Goal: Transaction & Acquisition: Purchase product/service

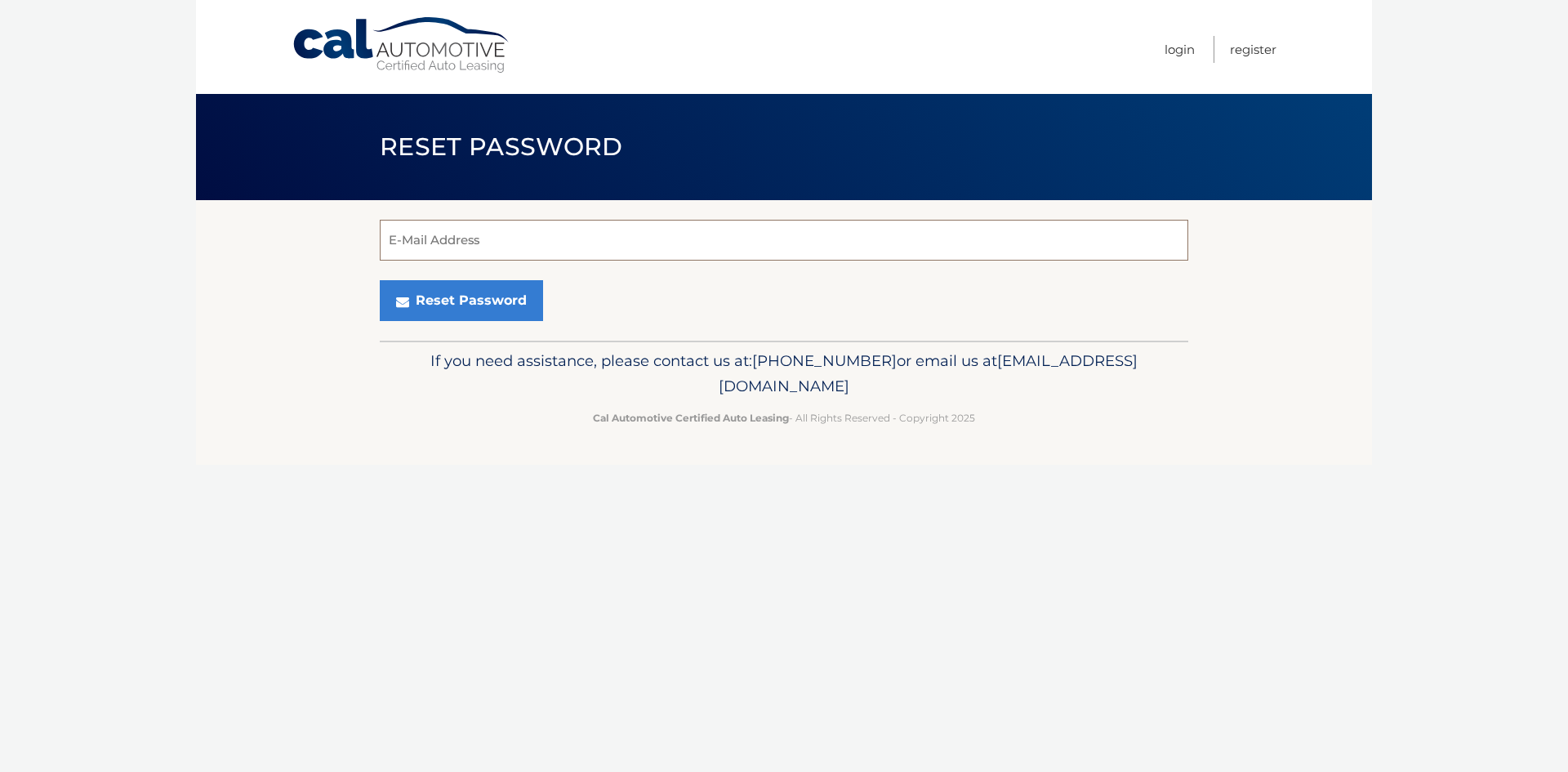
click at [527, 235] on input "E-Mail Address" at bounding box center [784, 240] width 809 height 40
type input "staceypalermo@gmail.com"
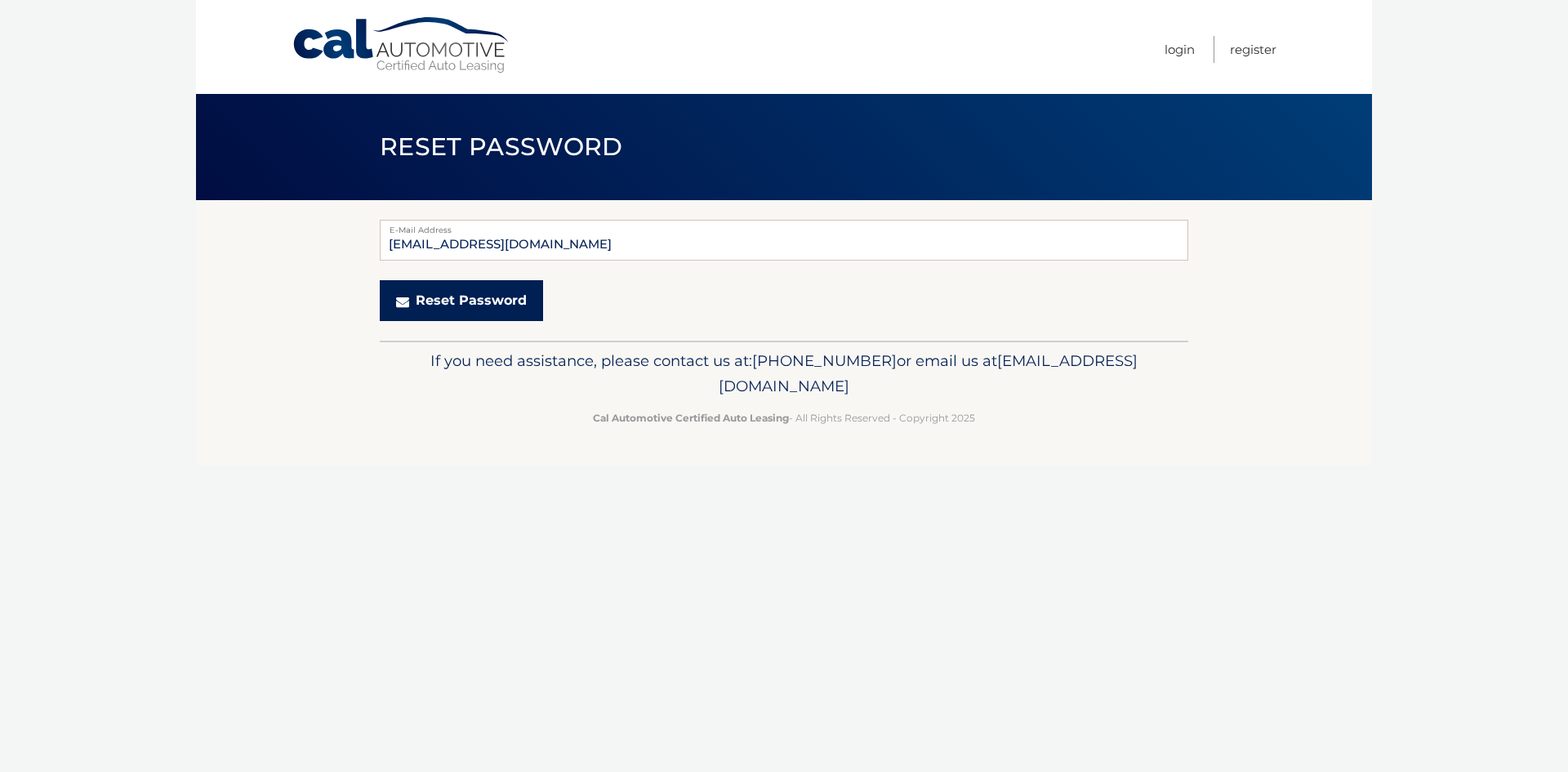
click at [467, 302] on button "Reset Password" at bounding box center [462, 300] width 164 height 40
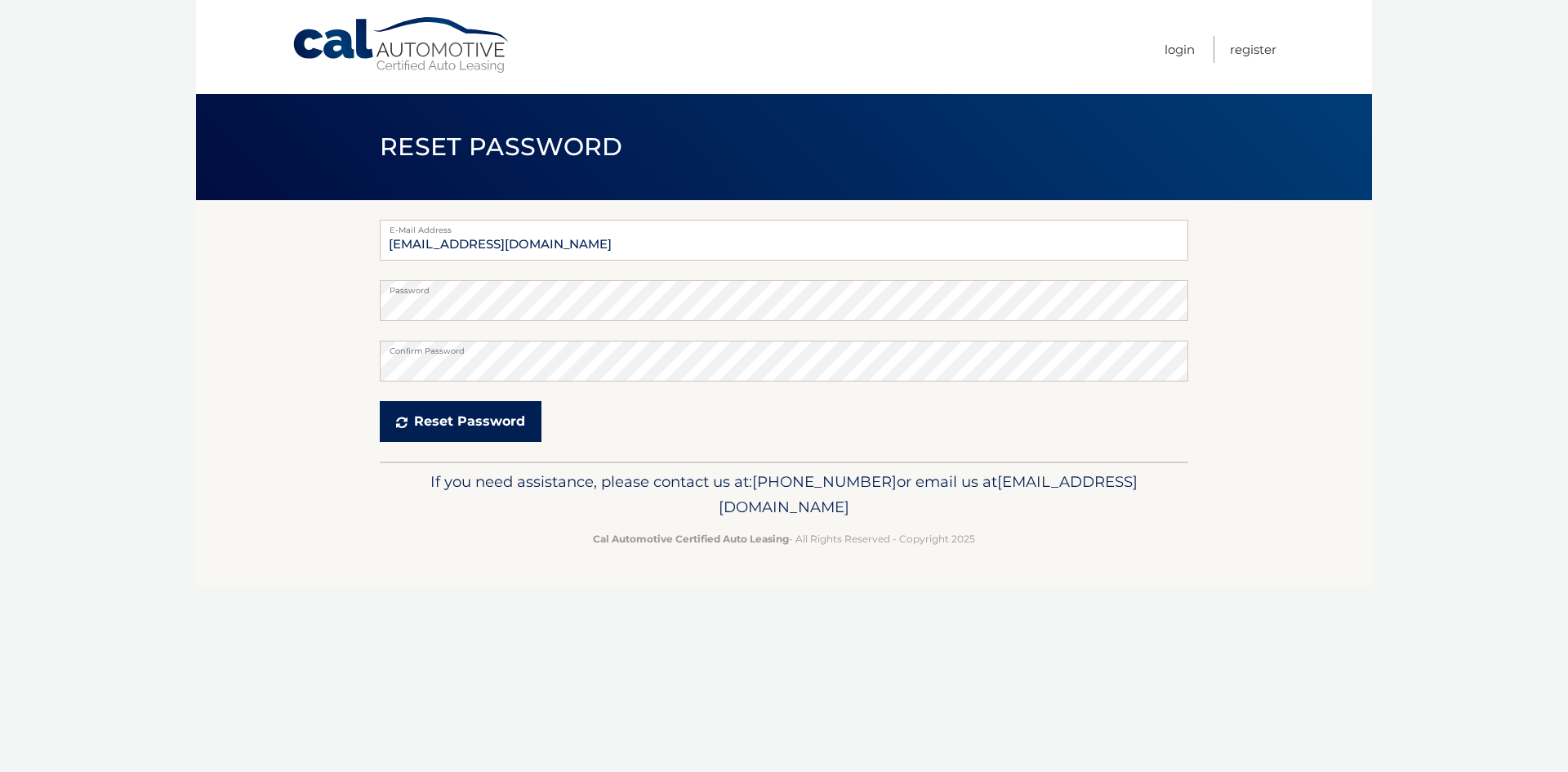
click at [498, 420] on button "Reset Password" at bounding box center [461, 421] width 162 height 40
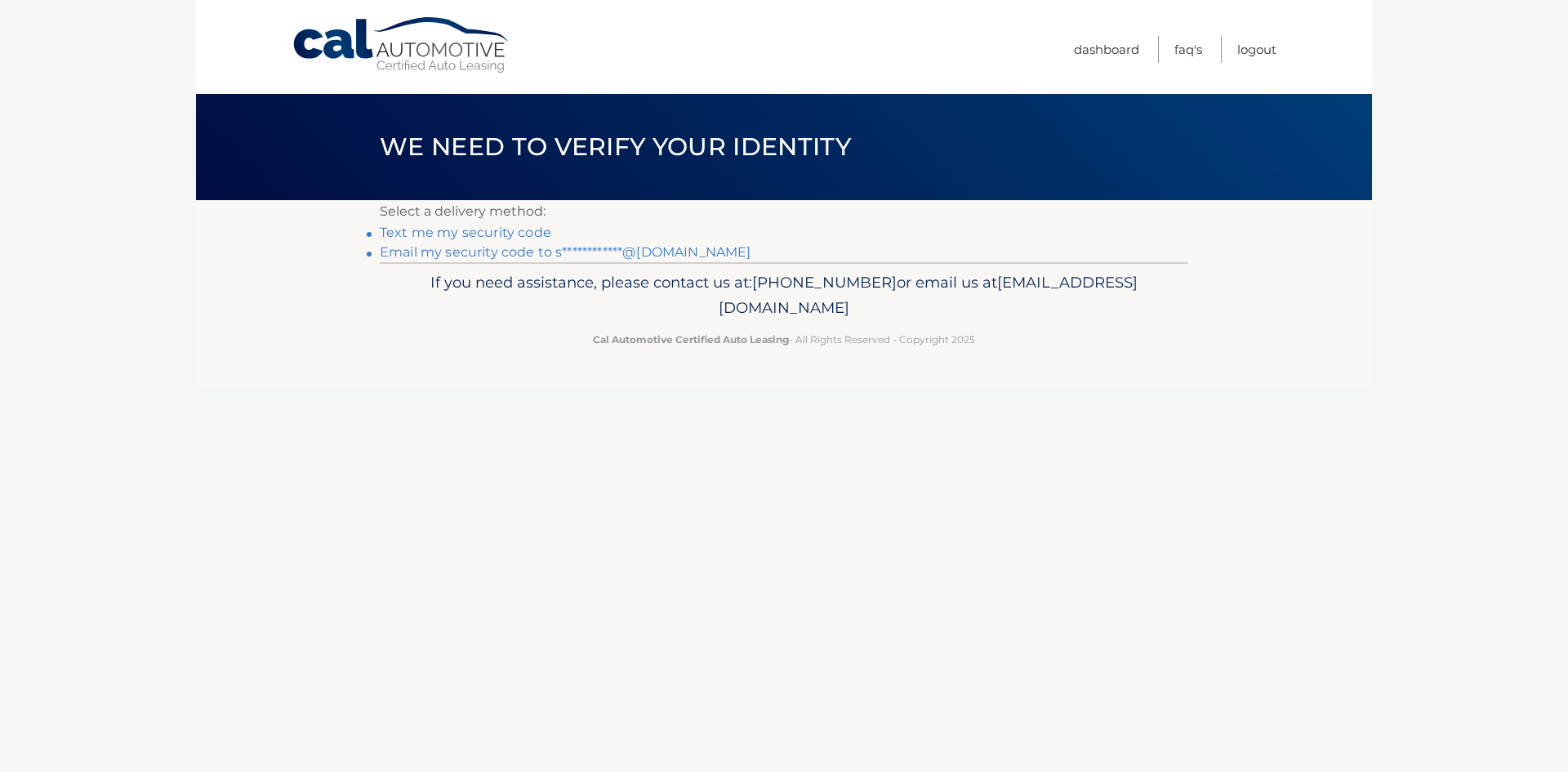
click at [474, 237] on link "Text me my security code" at bounding box center [465, 233] width 172 height 16
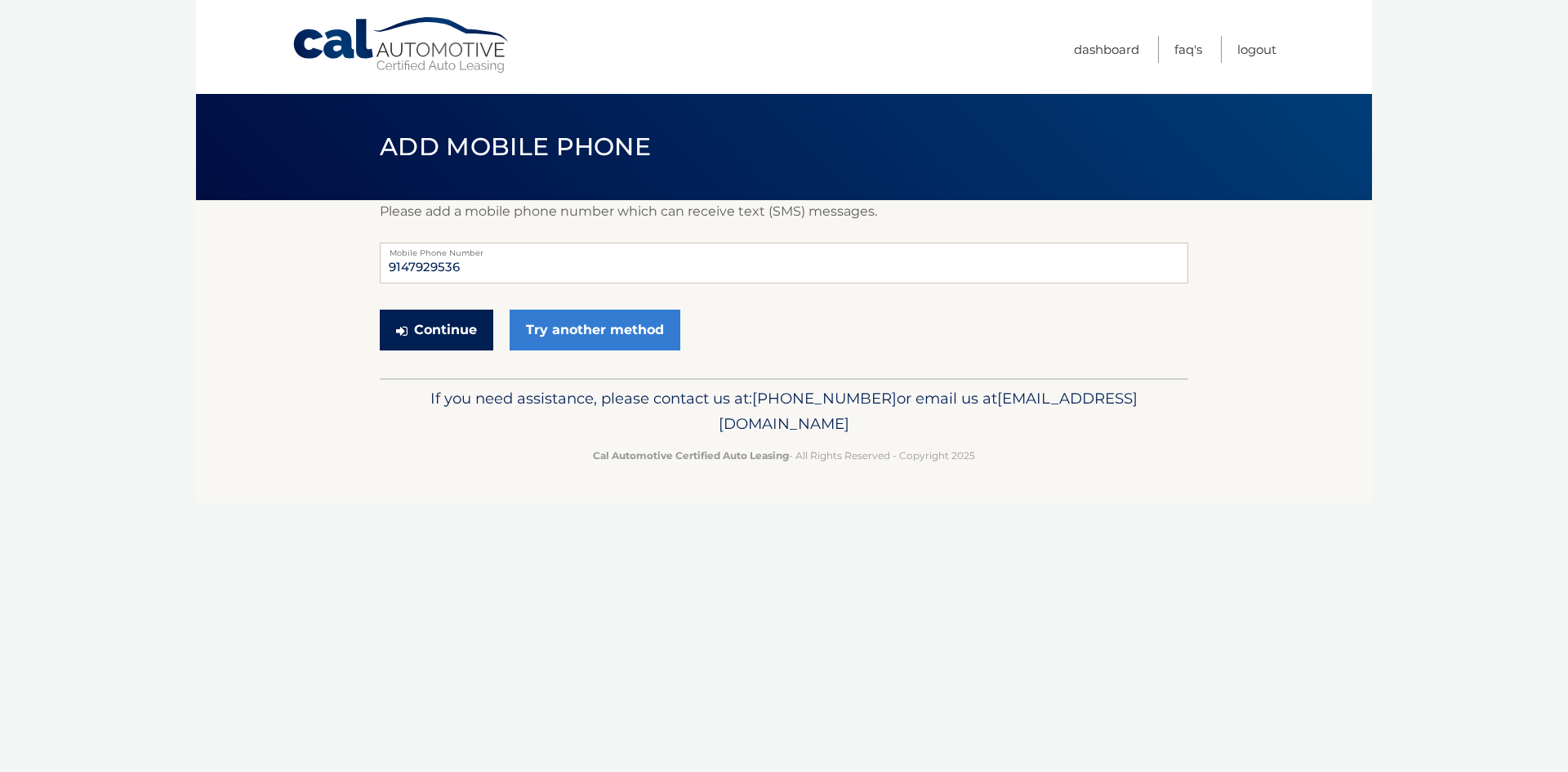
click at [419, 335] on button "Continue" at bounding box center [436, 329] width 113 height 40
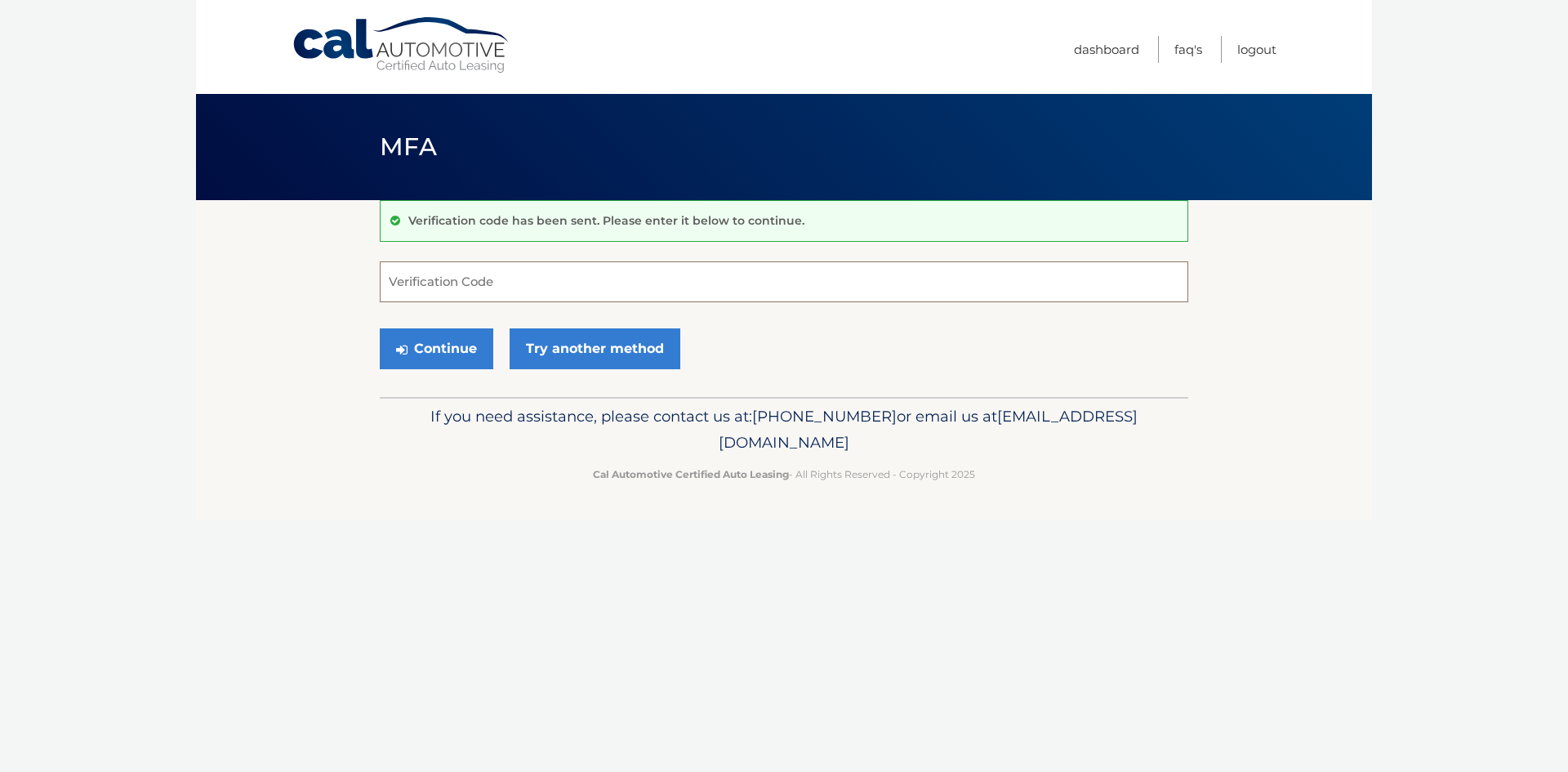
click at [430, 289] on input "Verification Code" at bounding box center [784, 281] width 809 height 40
drag, startPoint x: 430, startPoint y: 289, endPoint x: 831, endPoint y: 175, distance: 416.9
click at [430, 289] on input "Verification Code" at bounding box center [784, 281] width 809 height 40
type input "850355"
click at [380, 328] on button "Continue" at bounding box center [436, 348] width 113 height 40
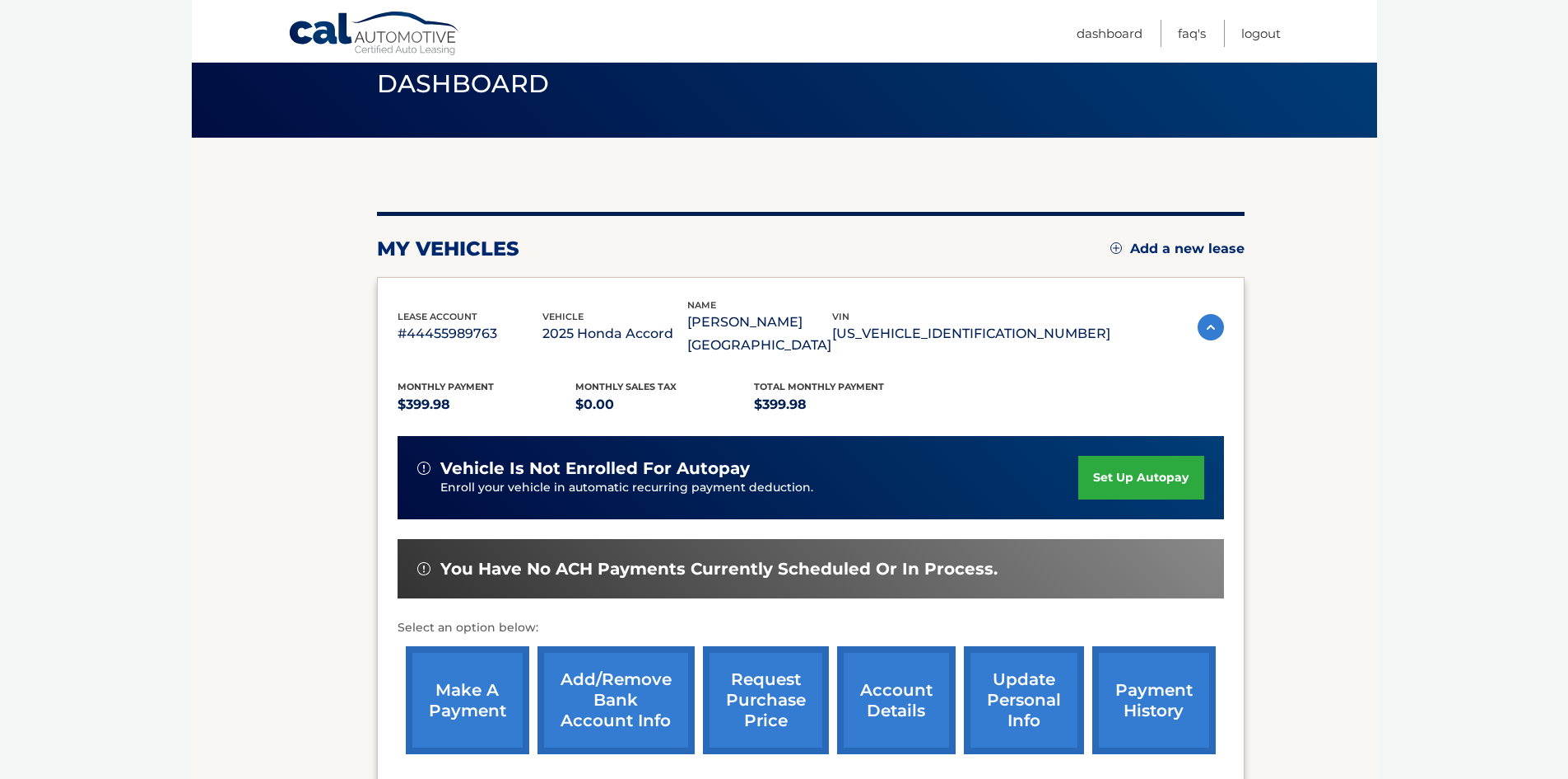
scroll to position [165, 0]
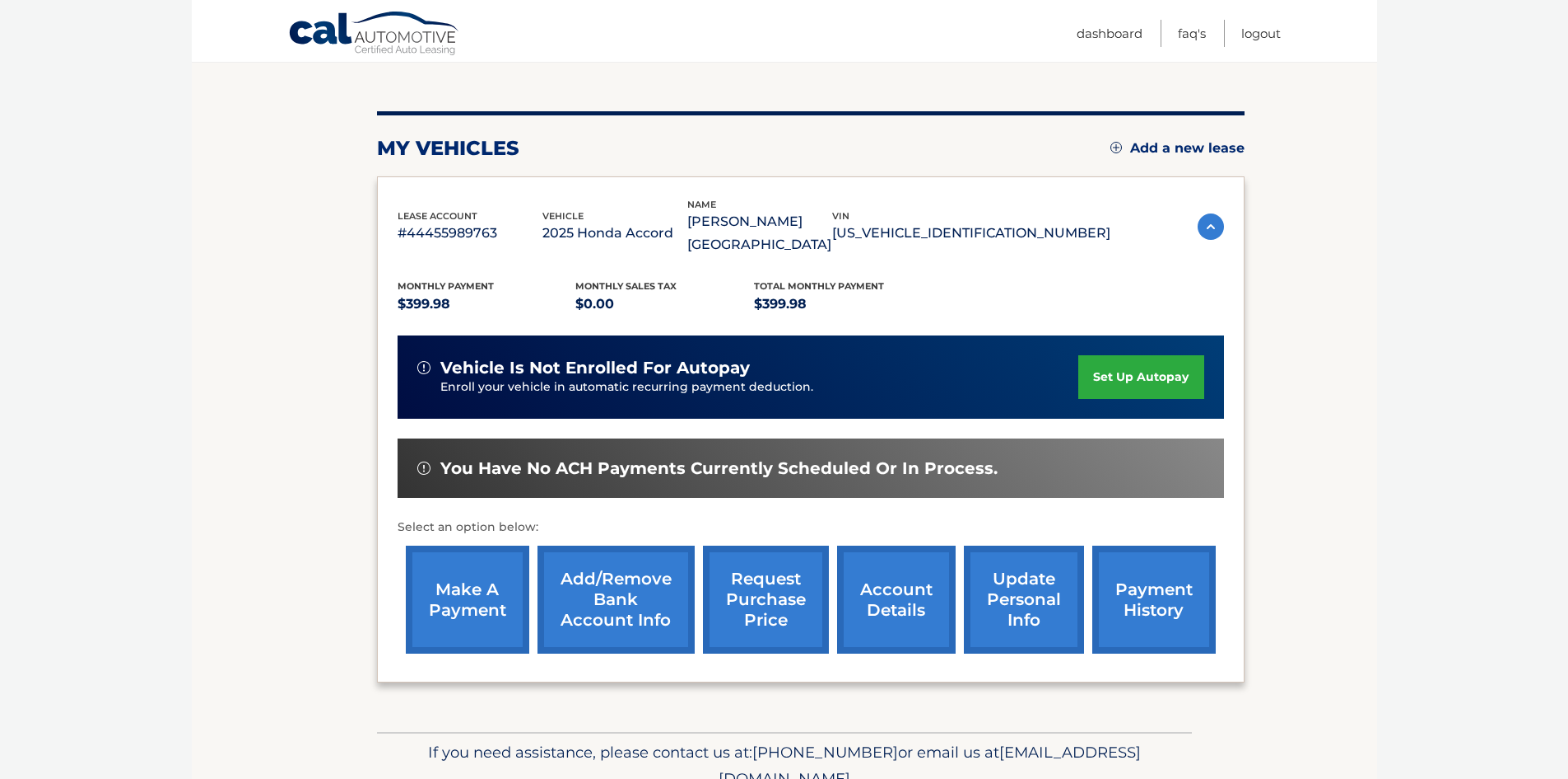
click at [459, 598] on link "make a payment" at bounding box center [467, 599] width 123 height 107
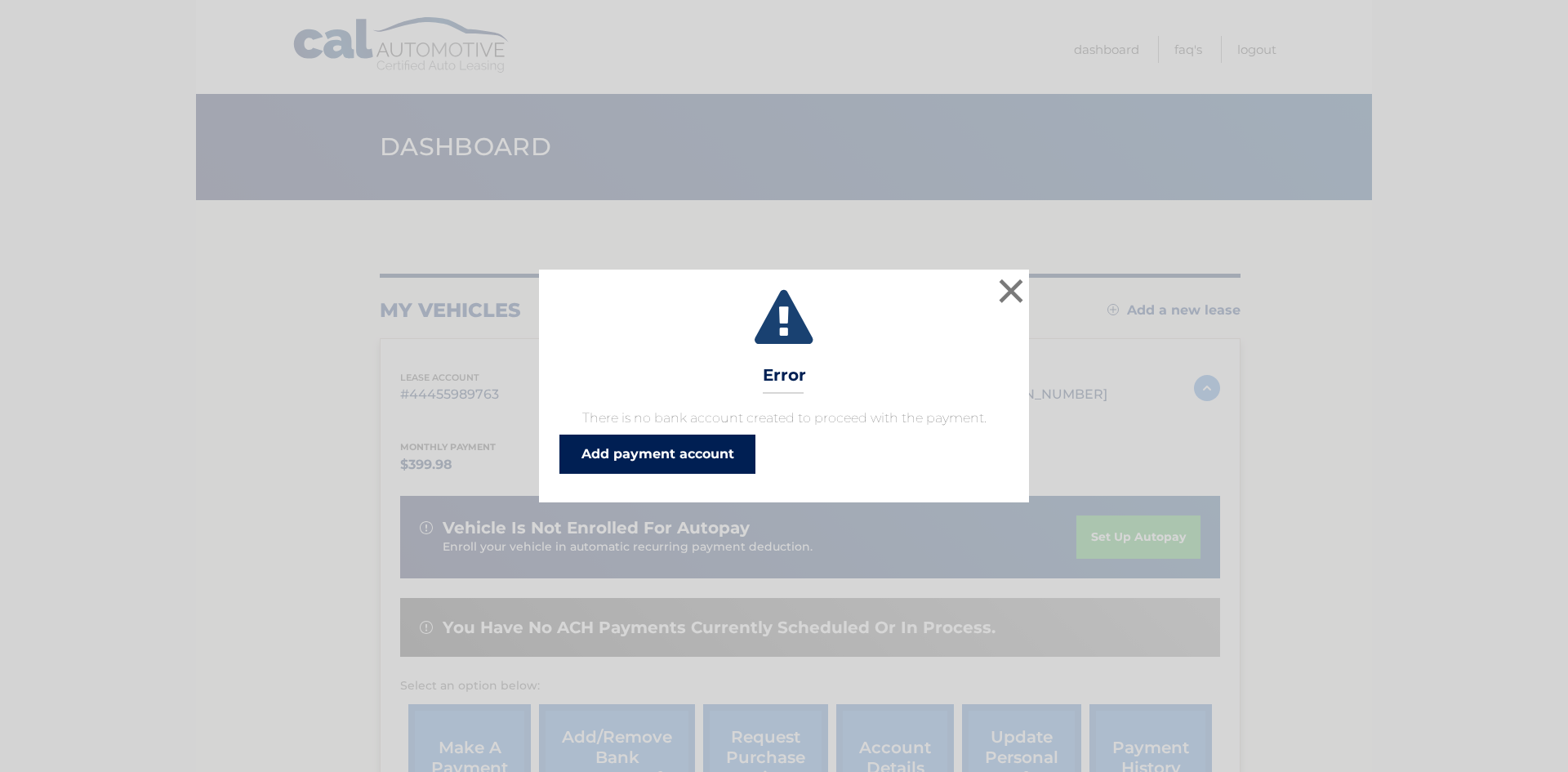
click at [653, 467] on link "Add payment account" at bounding box center [657, 455] width 196 height 39
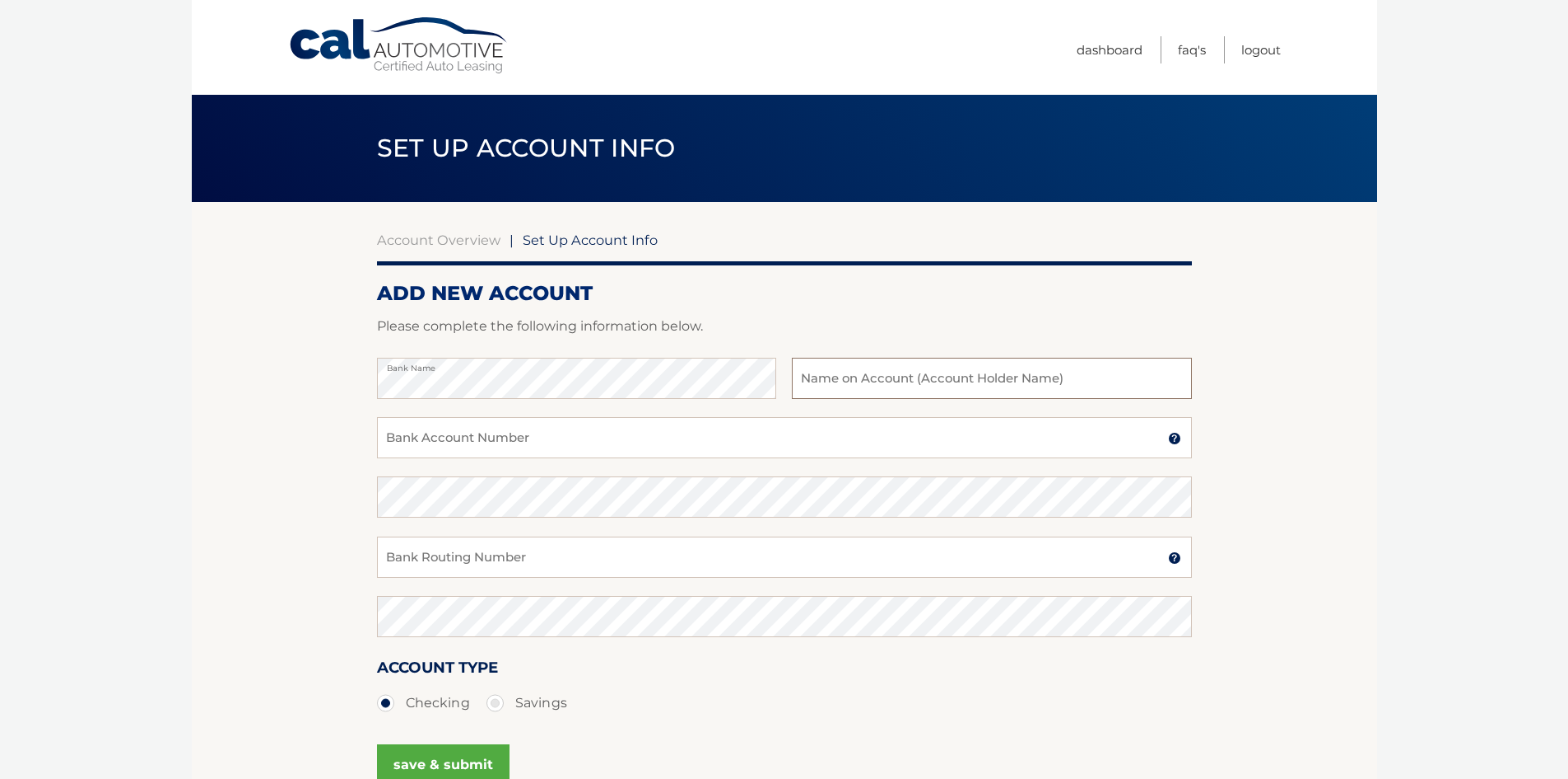
click at [875, 381] on input "text" at bounding box center [992, 377] width 400 height 41
type input "[PERSON_NAME]"
click at [743, 455] on input "Bank Account Number" at bounding box center [784, 437] width 815 height 41
type input "325618509"
click at [818, 548] on input "Bank Routing Number" at bounding box center [784, 556] width 815 height 41
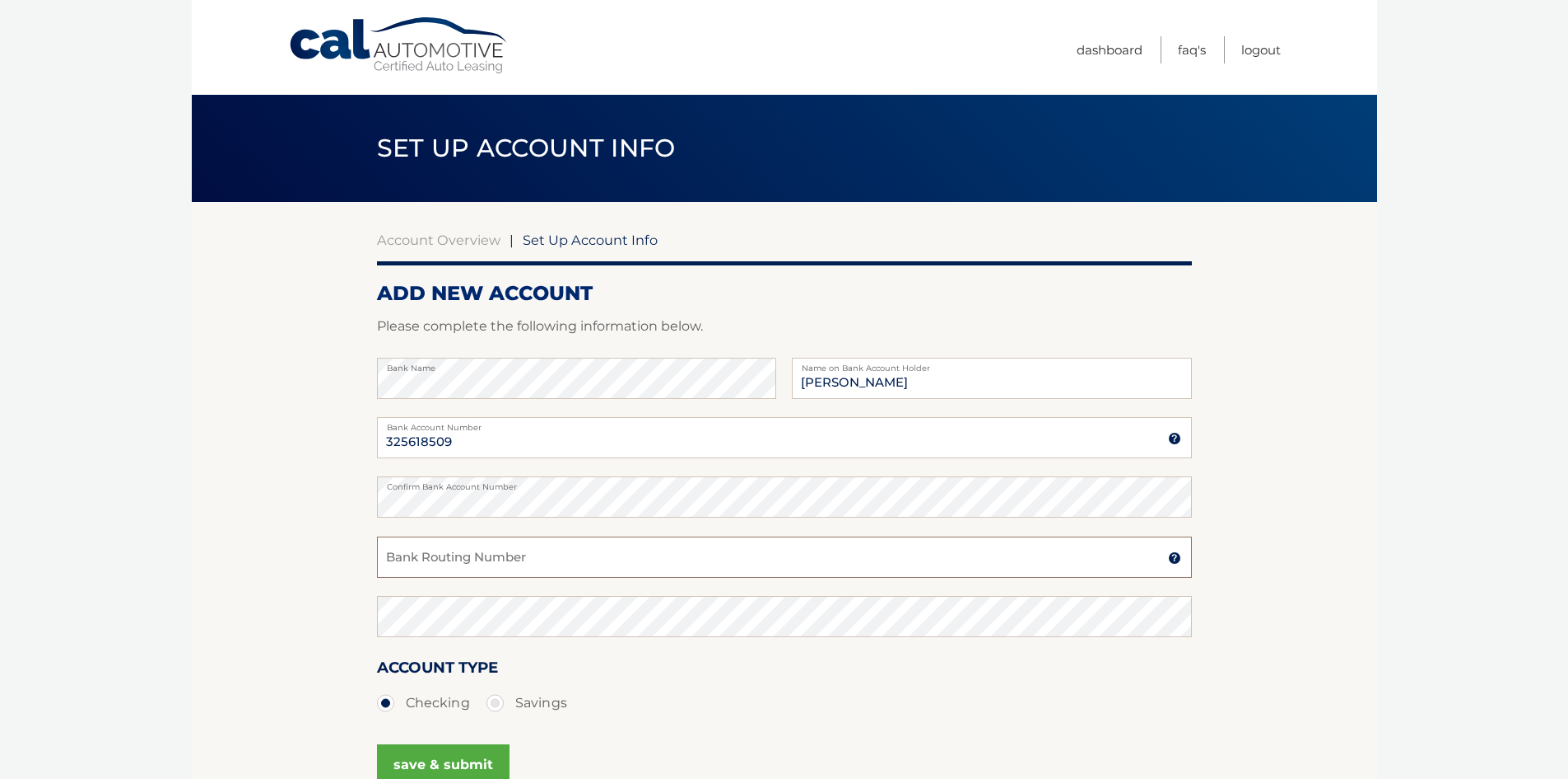
click at [544, 558] on input "Bank Routing Number" at bounding box center [784, 556] width 815 height 41
type input "267084131"
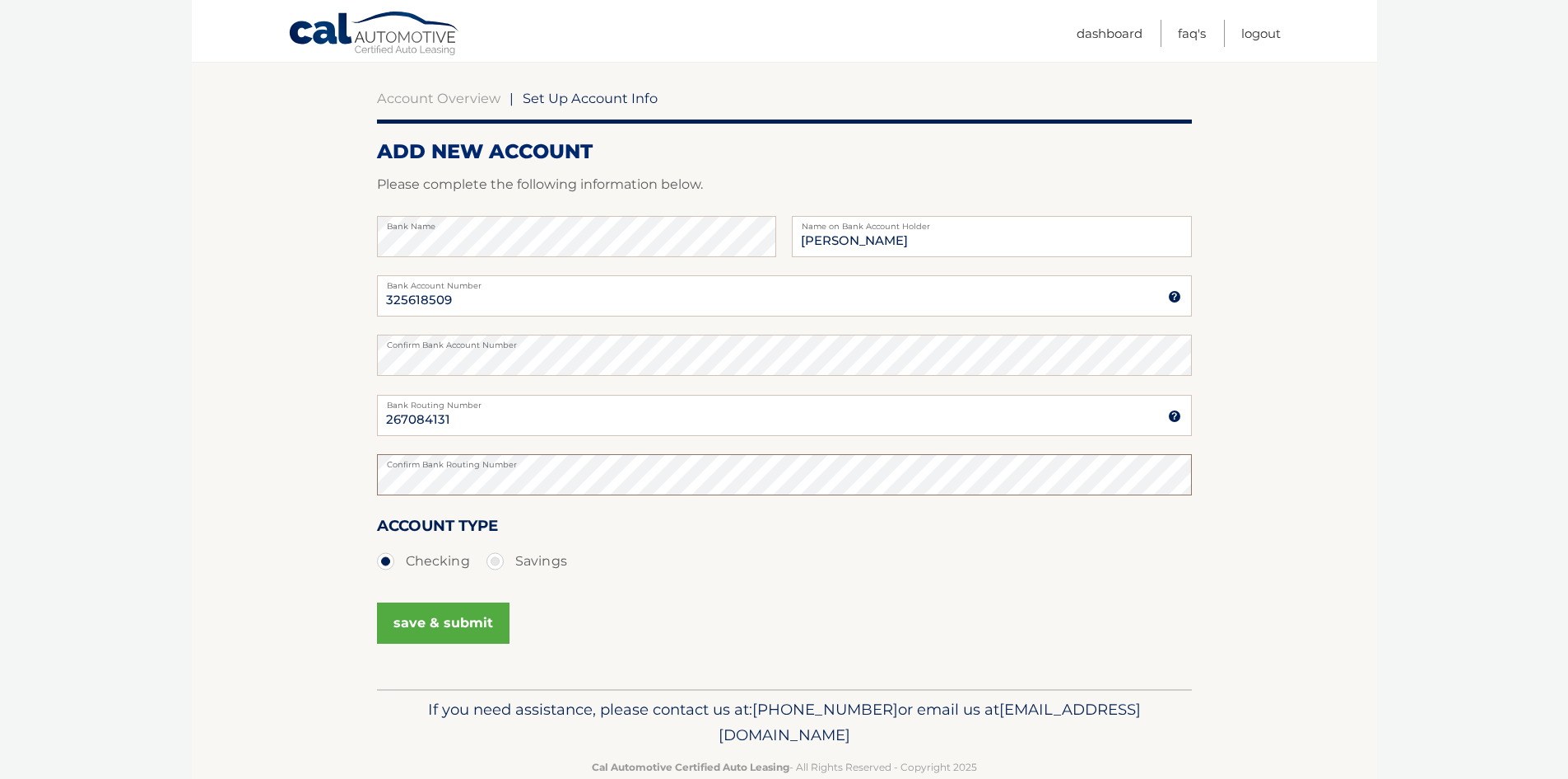
scroll to position [165, 0]
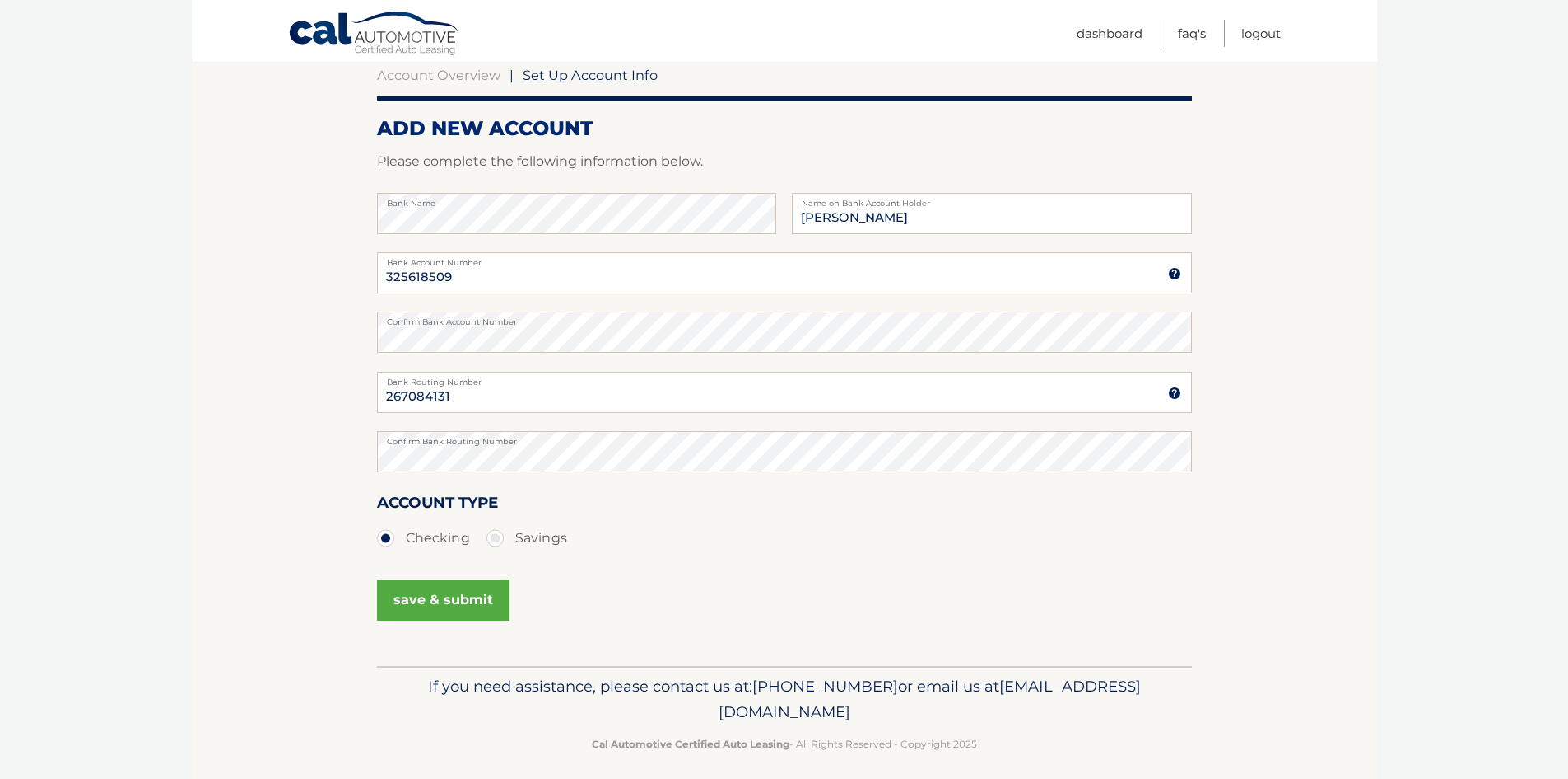
click at [443, 578] on div "save & submit" at bounding box center [442, 601] width 132 height 56
click at [444, 595] on button "save & submit" at bounding box center [442, 599] width 132 height 41
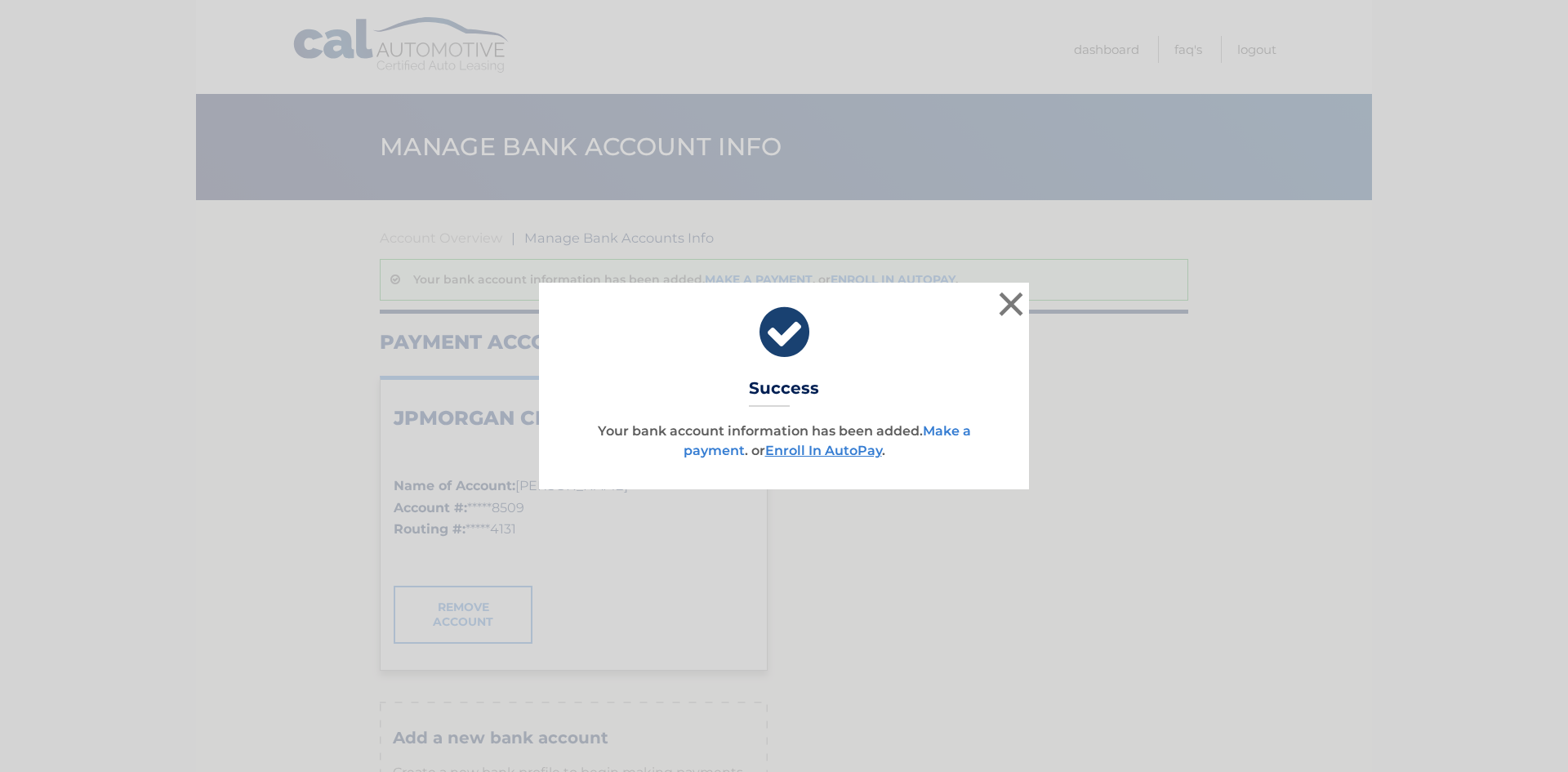
click at [962, 434] on link "Make a payment" at bounding box center [826, 441] width 287 height 35
click at [959, 431] on link "Make a payment" at bounding box center [826, 441] width 287 height 35
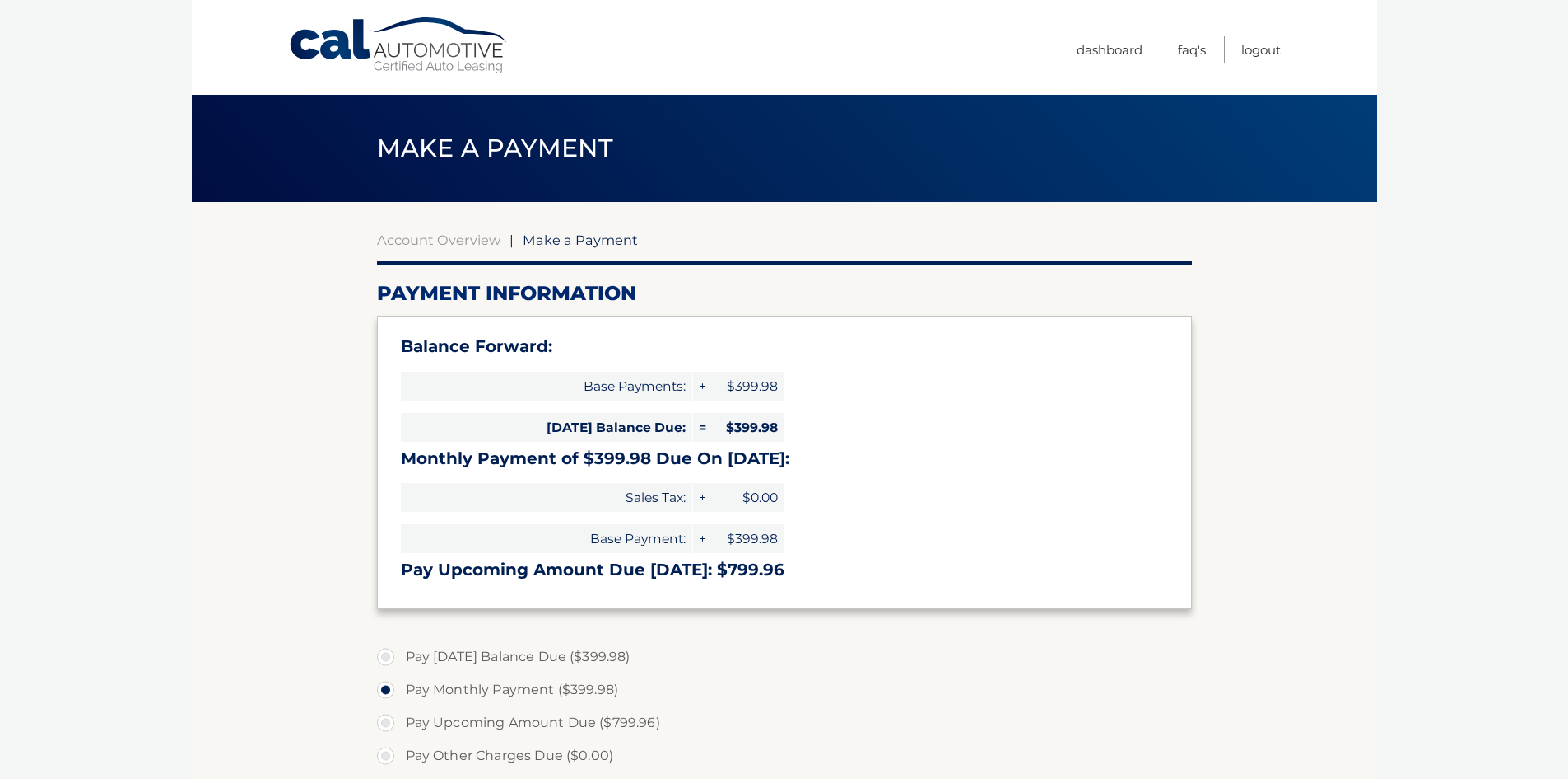
select select "ZDgyYzBkMmQtMTA0Ni00ZmIxLTgyMWYtM2ZiNDVhNGViNmVm"
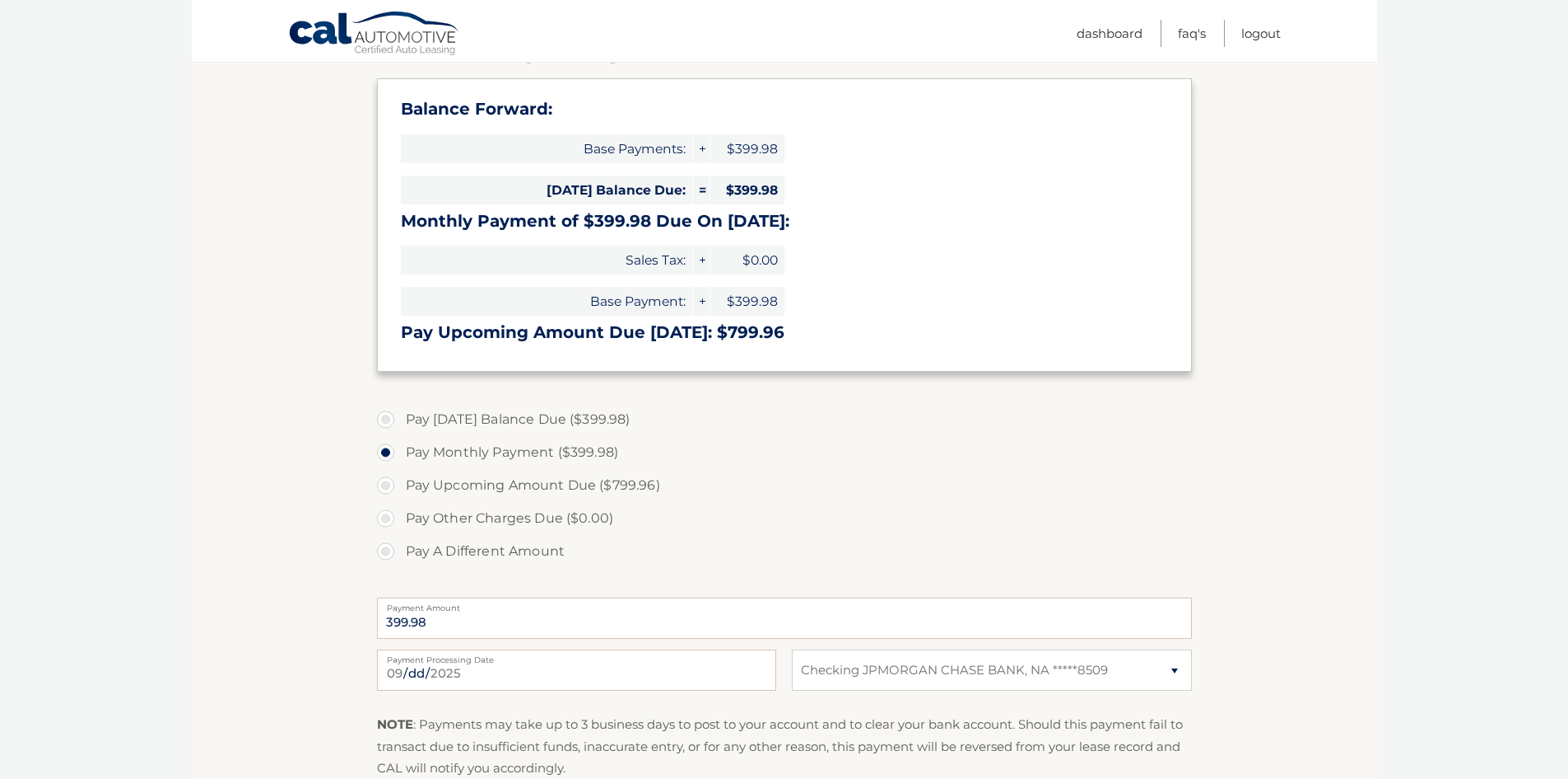
scroll to position [247, 0]
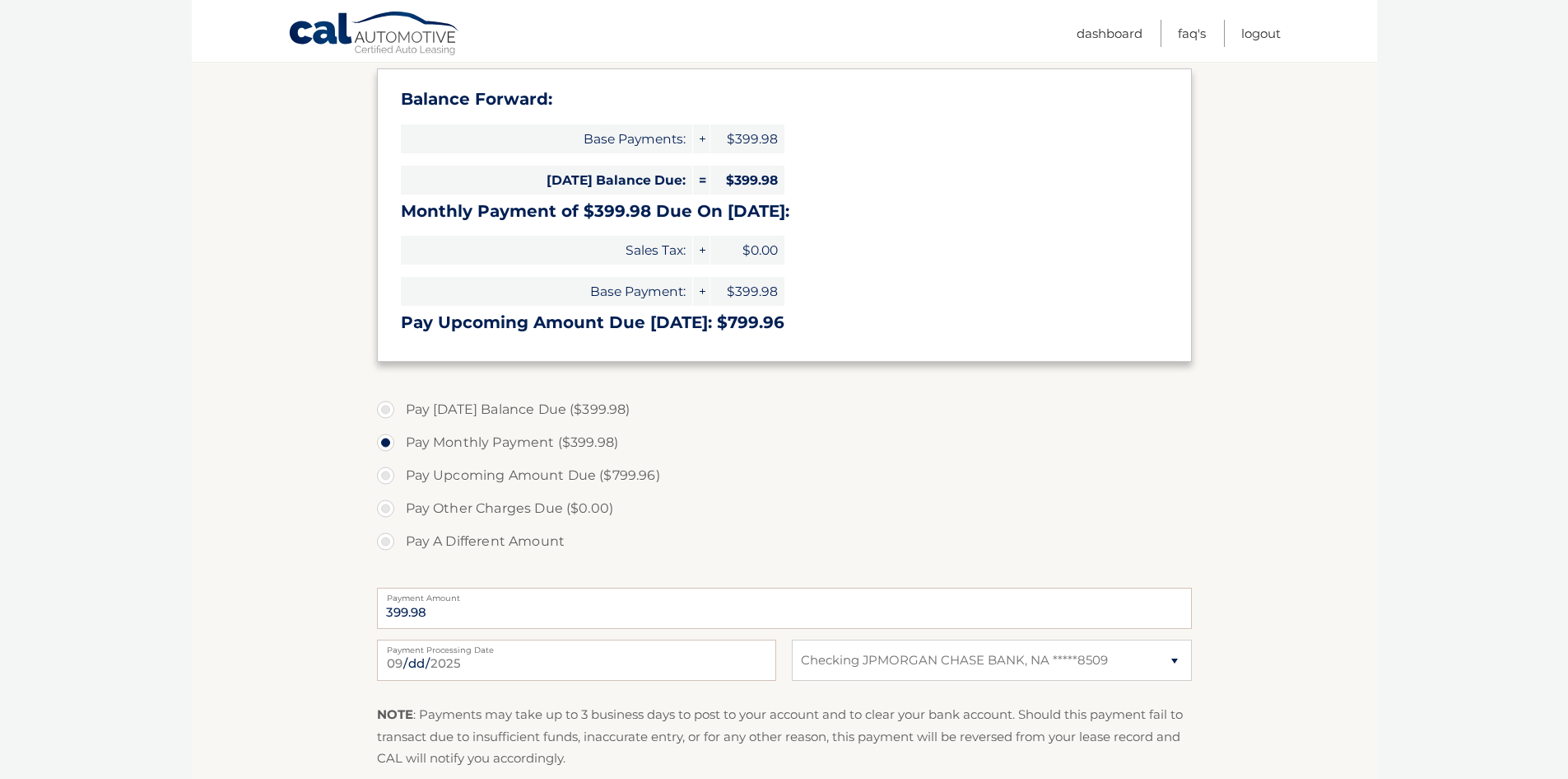
click at [385, 413] on label "Pay Today's Balance Due ($399.98)" at bounding box center [784, 409] width 815 height 33
click at [385, 413] on input "Pay Today's Balance Due ($399.98)" at bounding box center [392, 406] width 17 height 26
radio input "true"
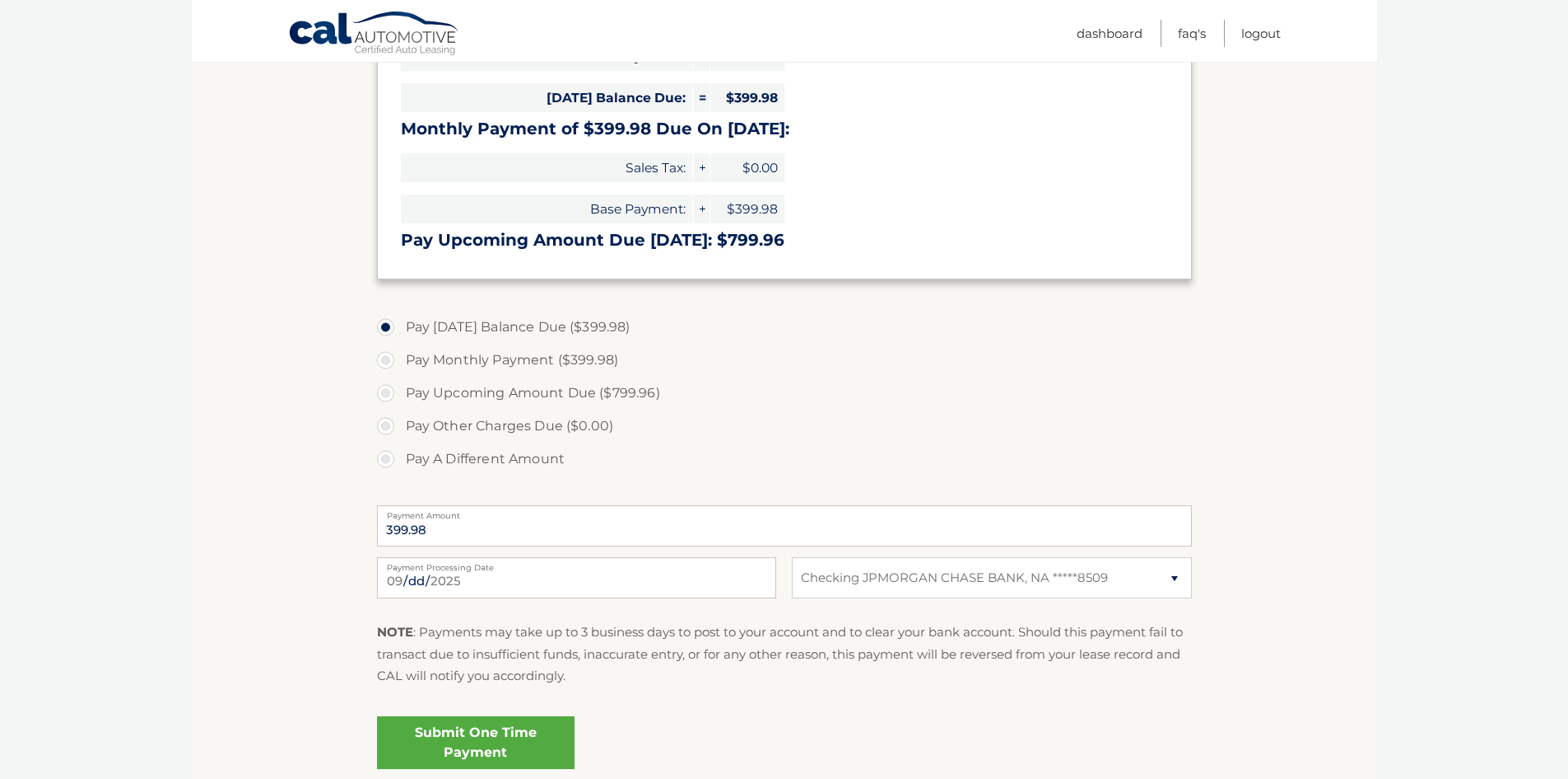
scroll to position [0, 0]
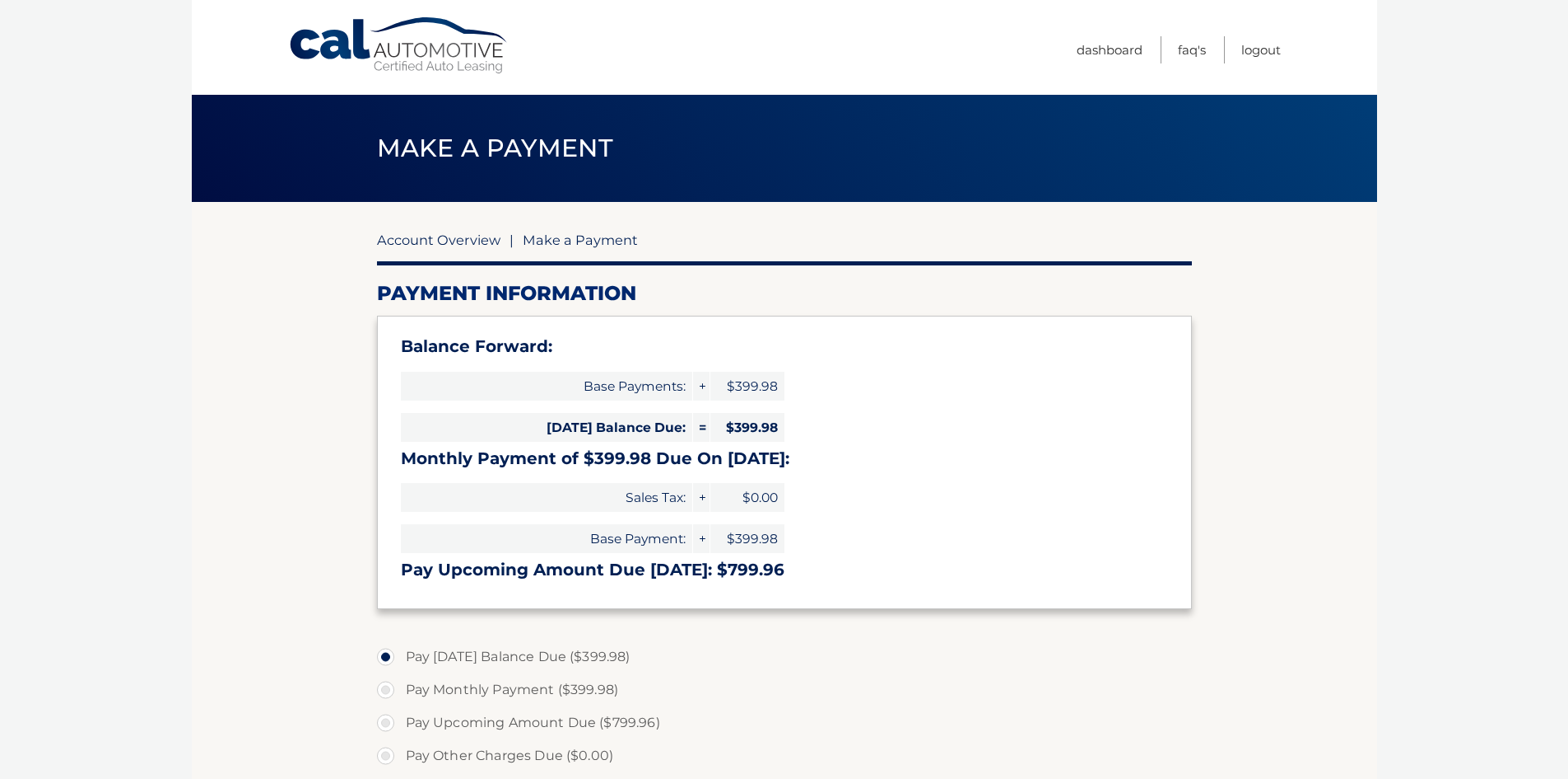
click at [413, 237] on link "Account Overview" at bounding box center [438, 240] width 123 height 17
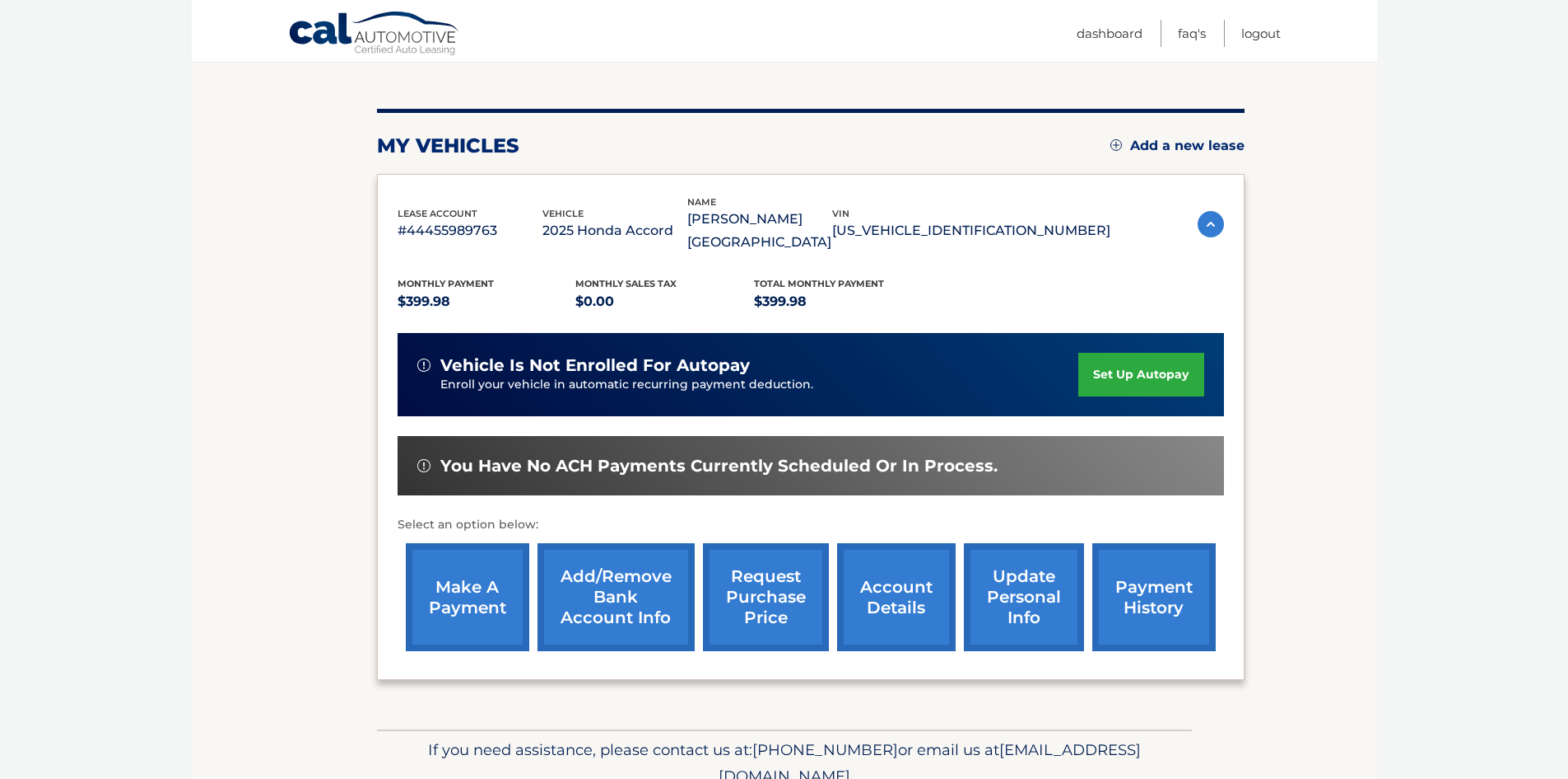
scroll to position [137, 0]
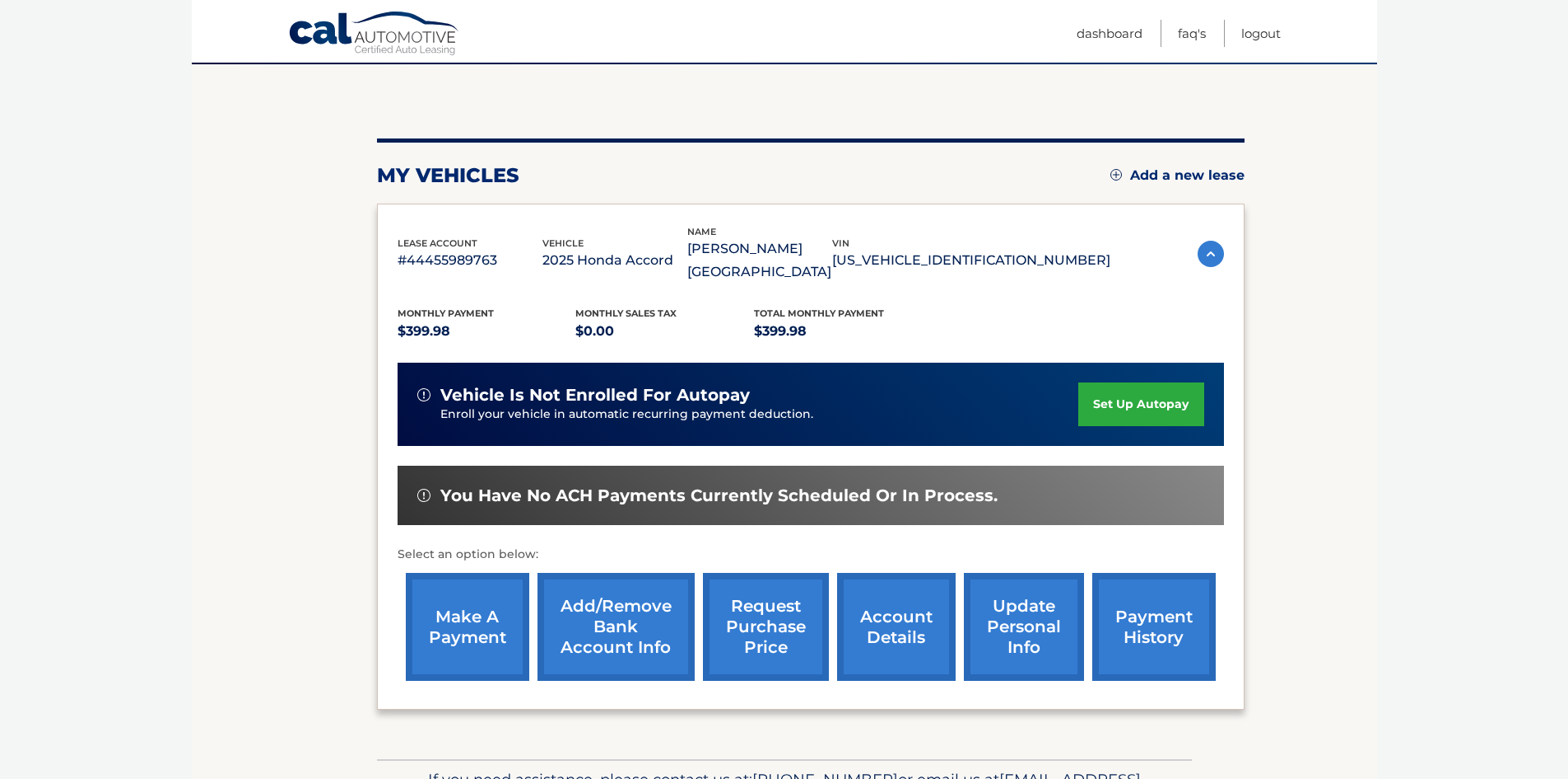
click at [1142, 607] on link "payment history" at bounding box center [1154, 627] width 123 height 107
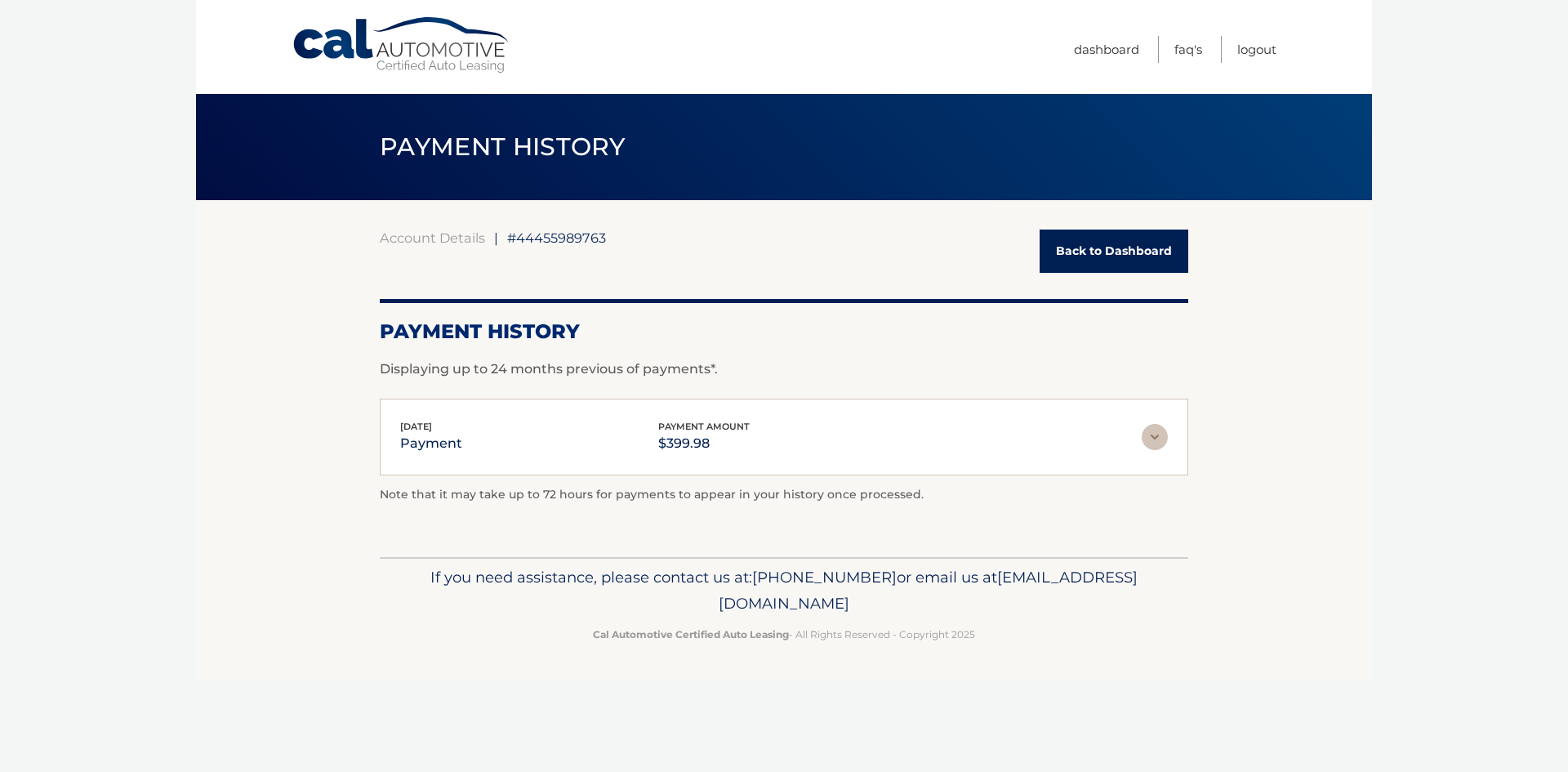
click at [1146, 444] on img at bounding box center [1155, 437] width 26 height 26
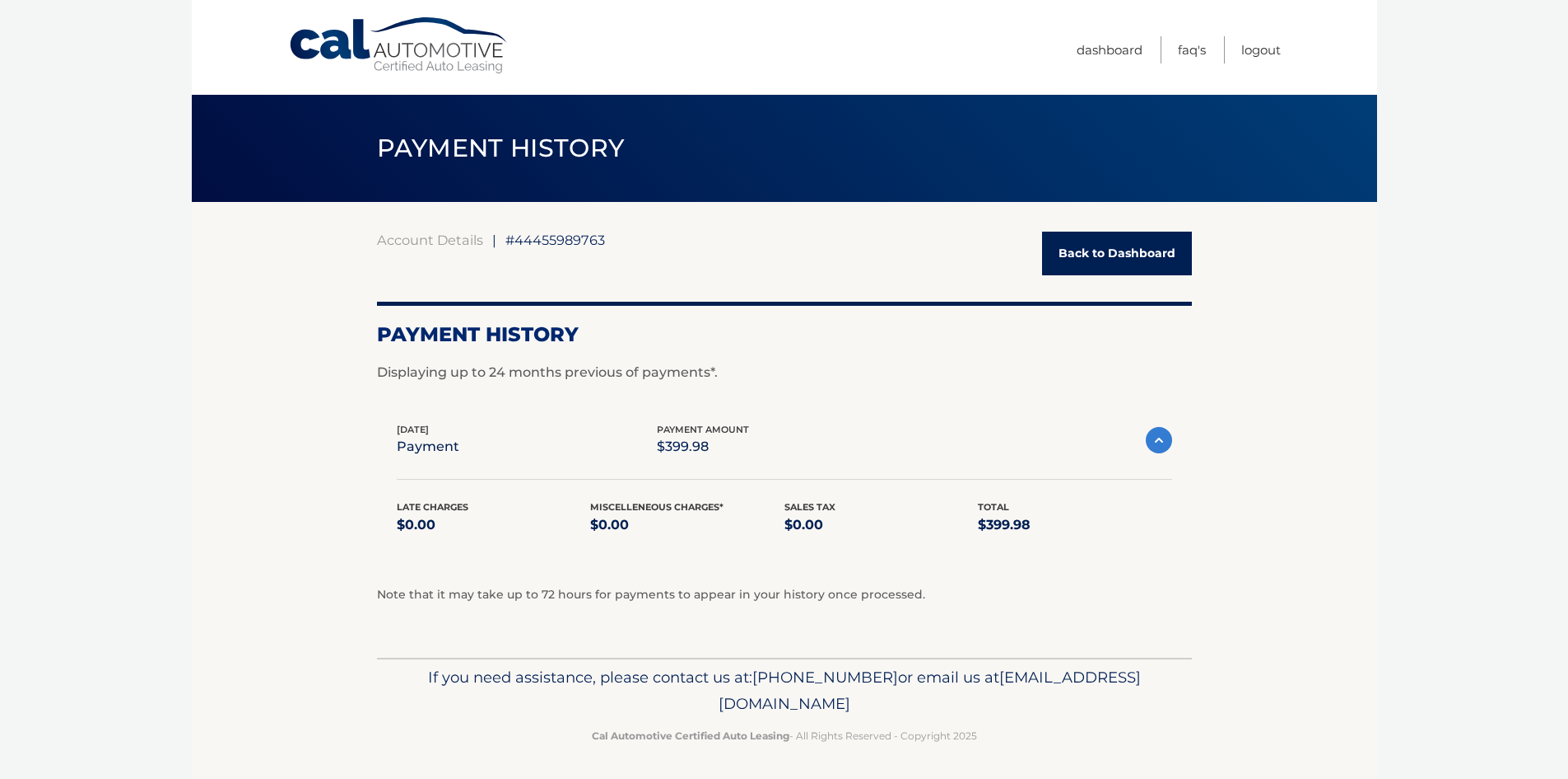
click at [1156, 241] on link "Back to Dashboard" at bounding box center [1117, 254] width 150 height 44
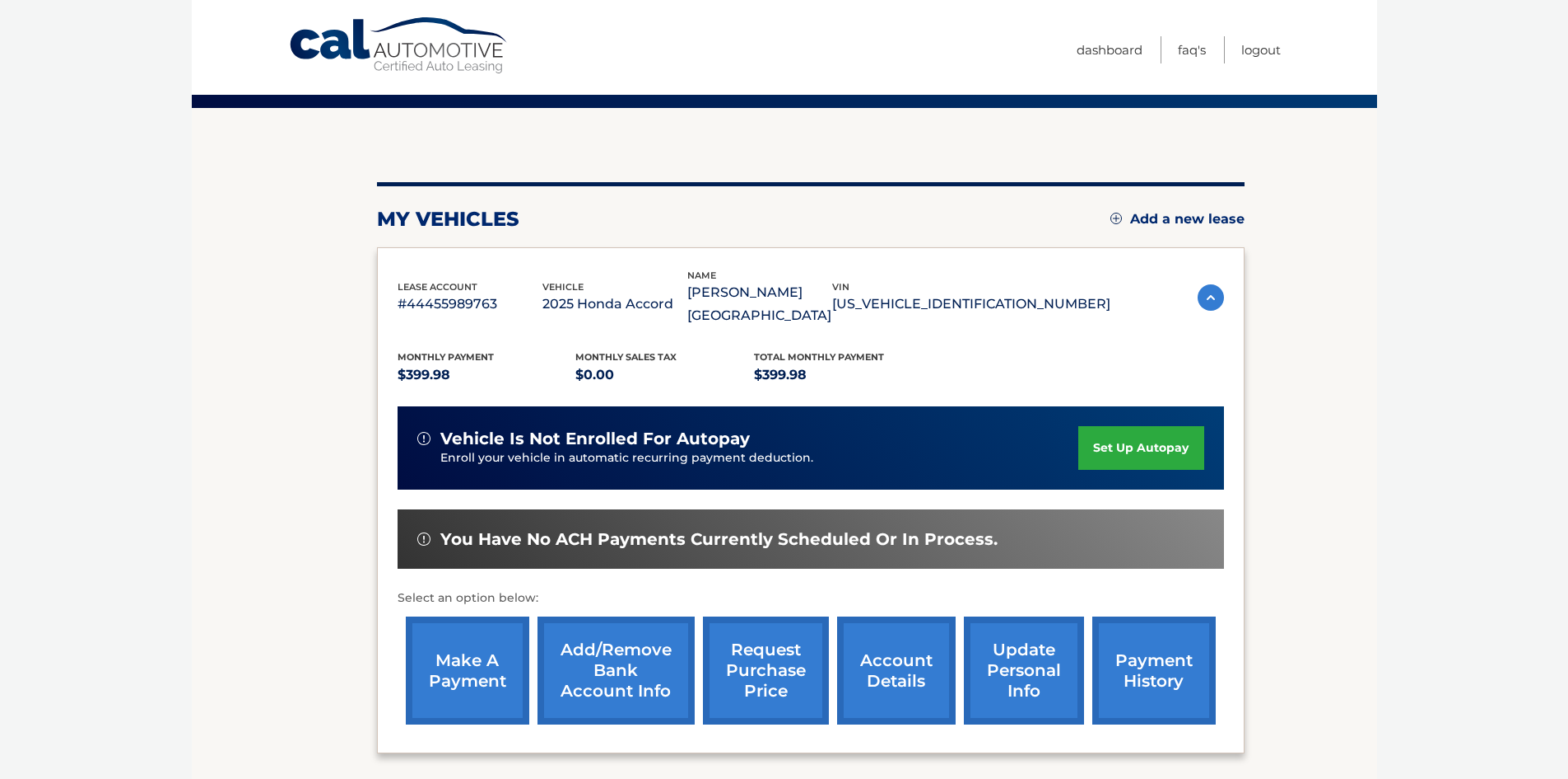
scroll to position [220, 0]
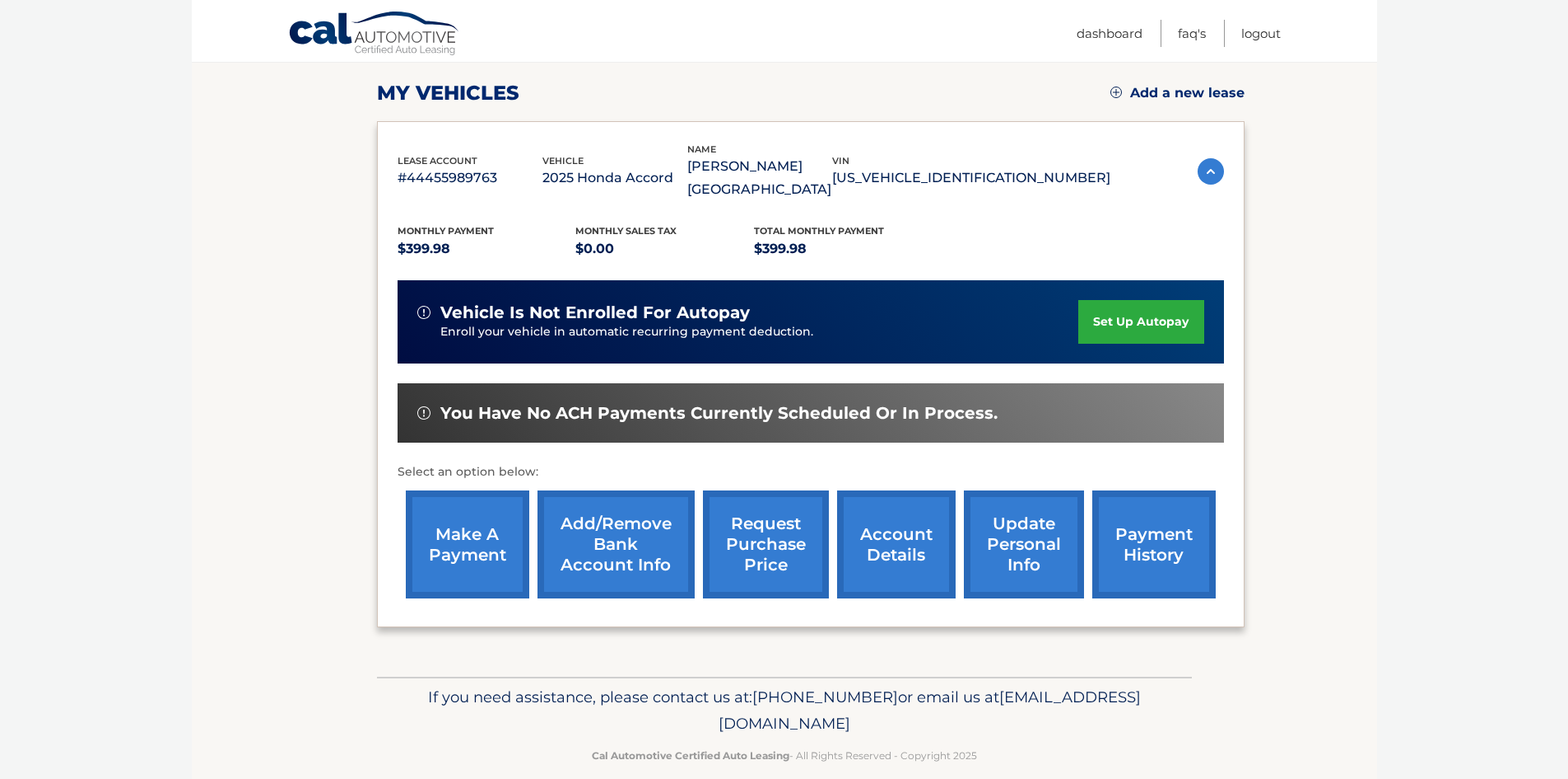
click at [905, 521] on link "account details" at bounding box center [896, 544] width 118 height 107
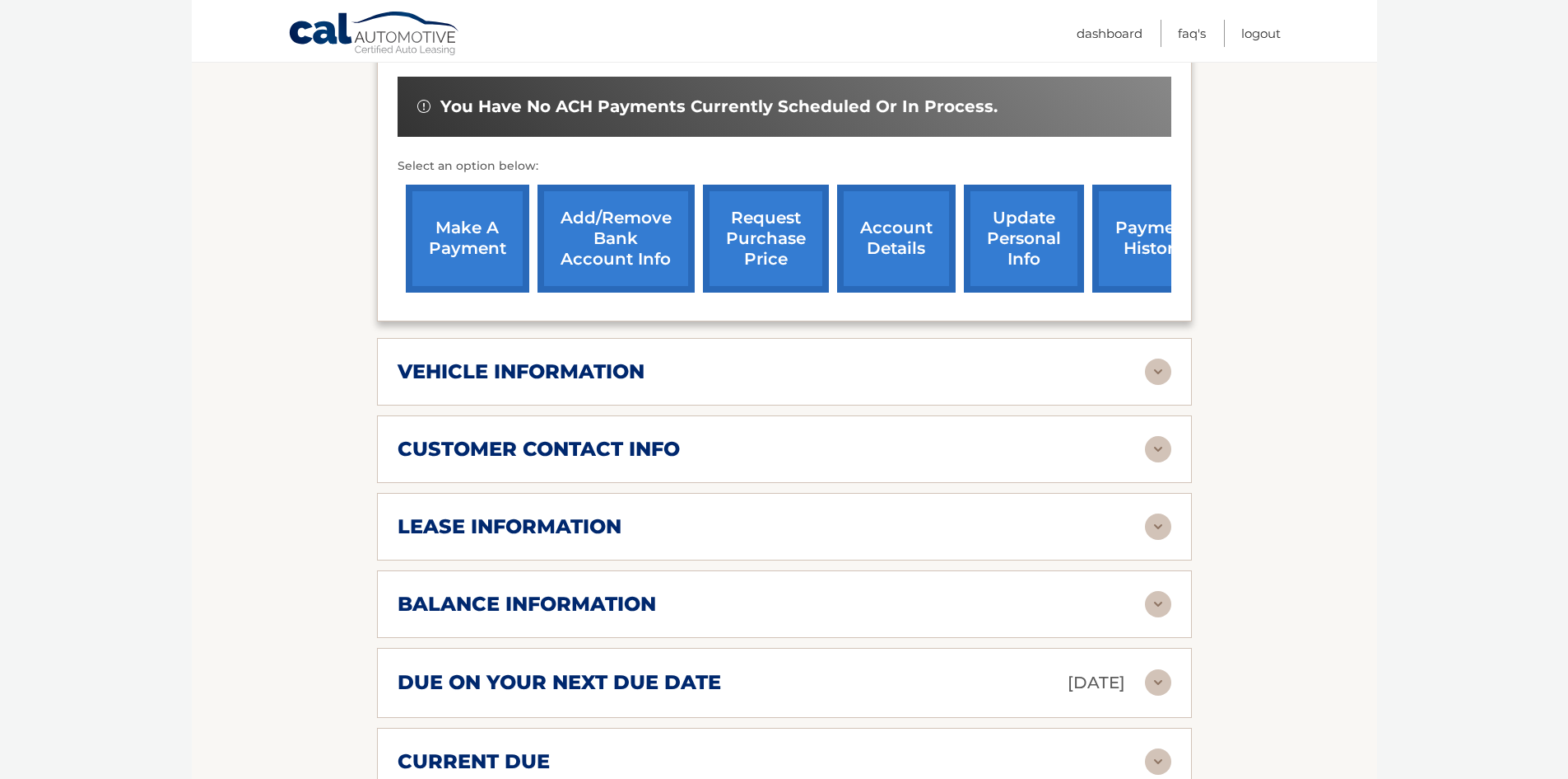
scroll to position [577, 0]
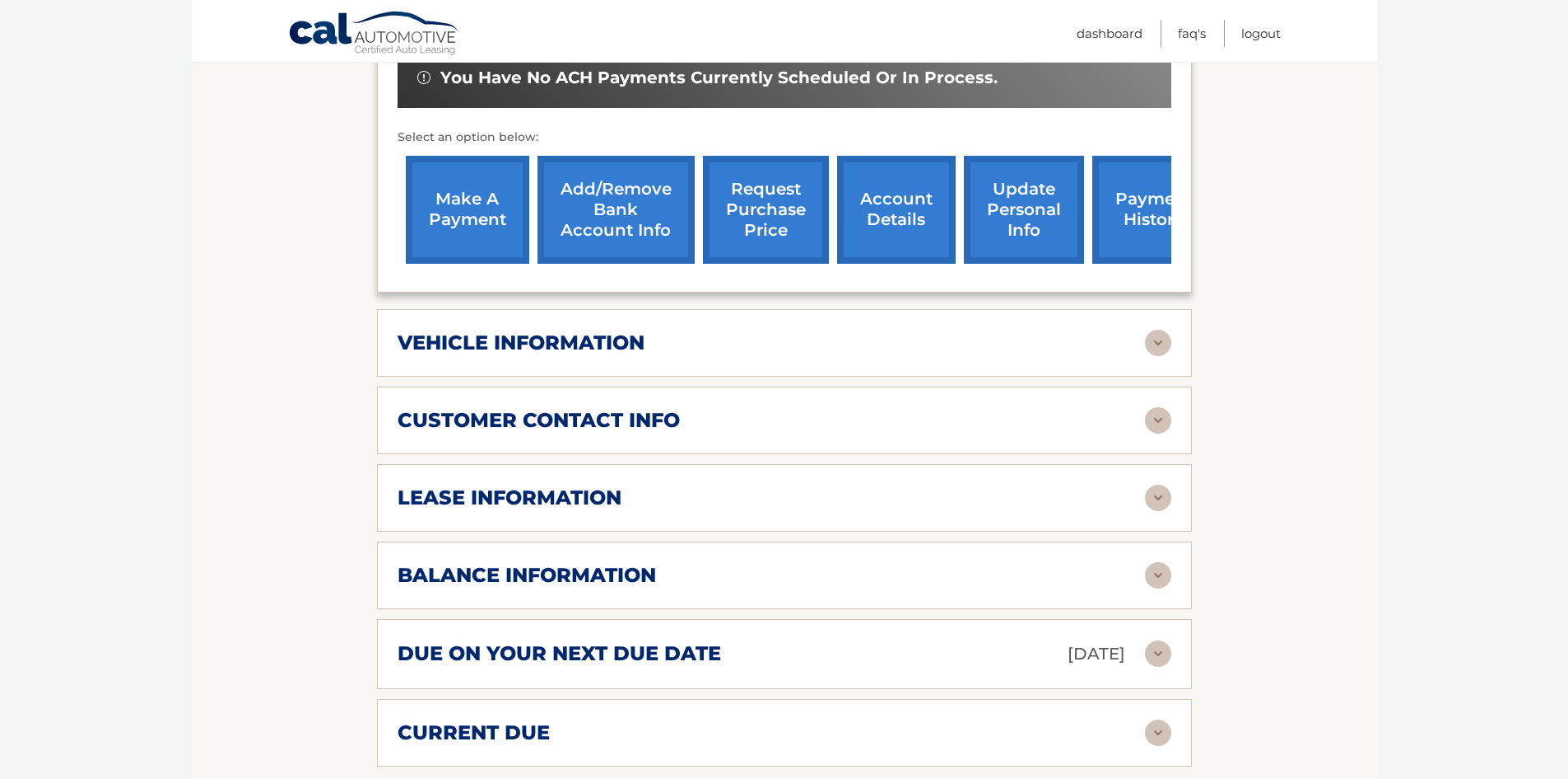
click at [1156, 640] on img at bounding box center [1158, 653] width 26 height 26
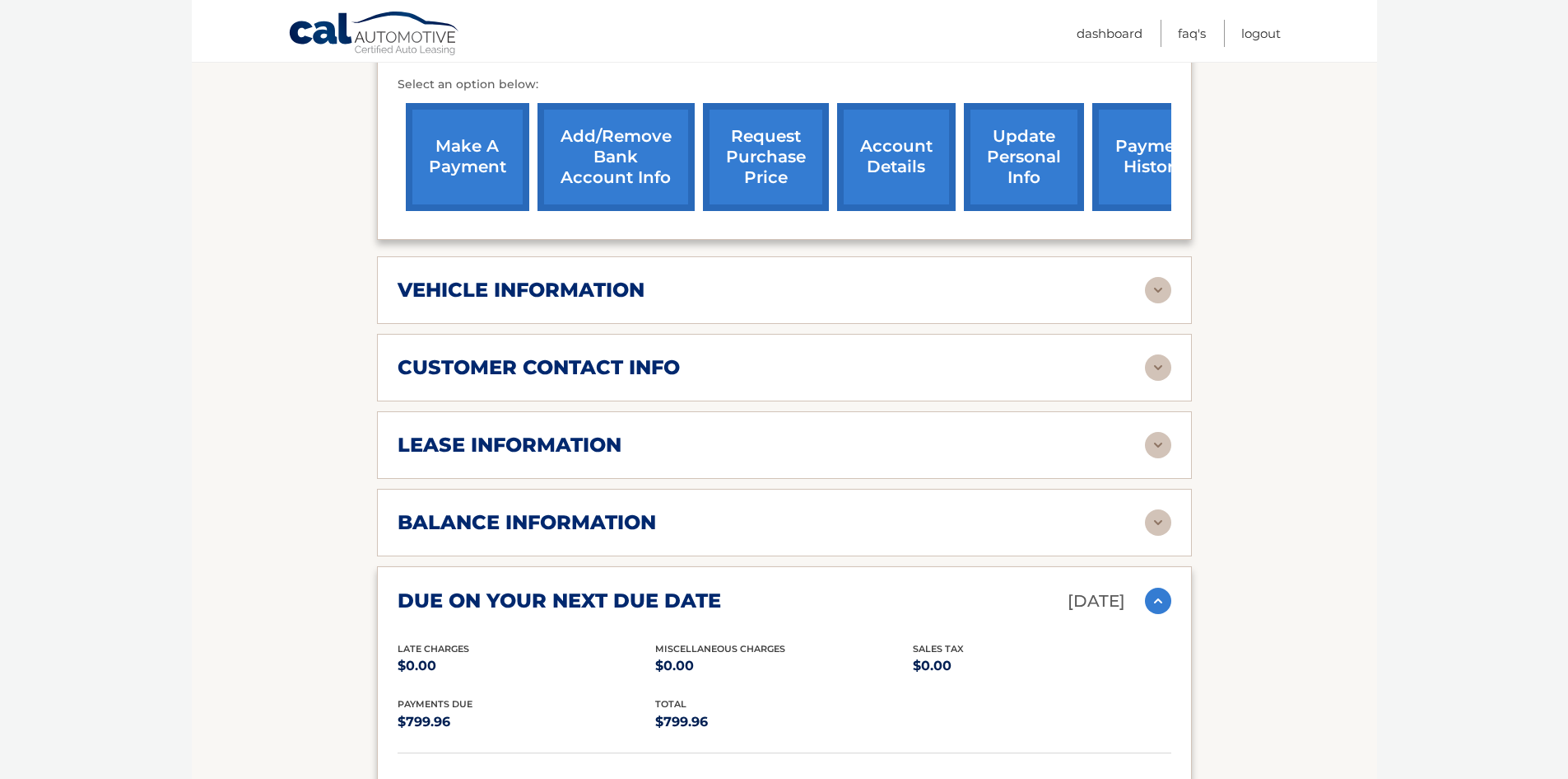
scroll to position [659, 0]
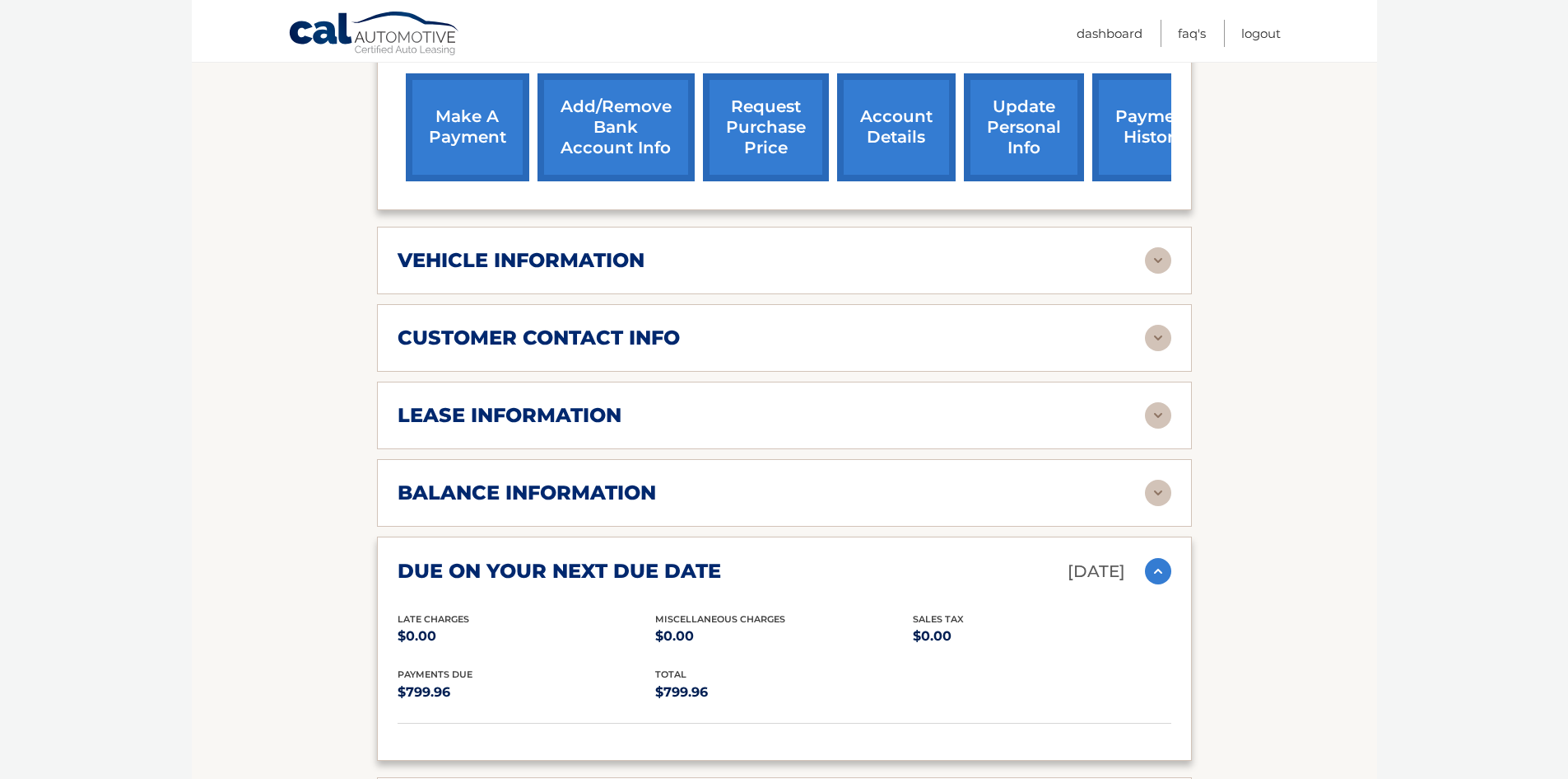
click at [1150, 480] on img at bounding box center [1158, 492] width 26 height 26
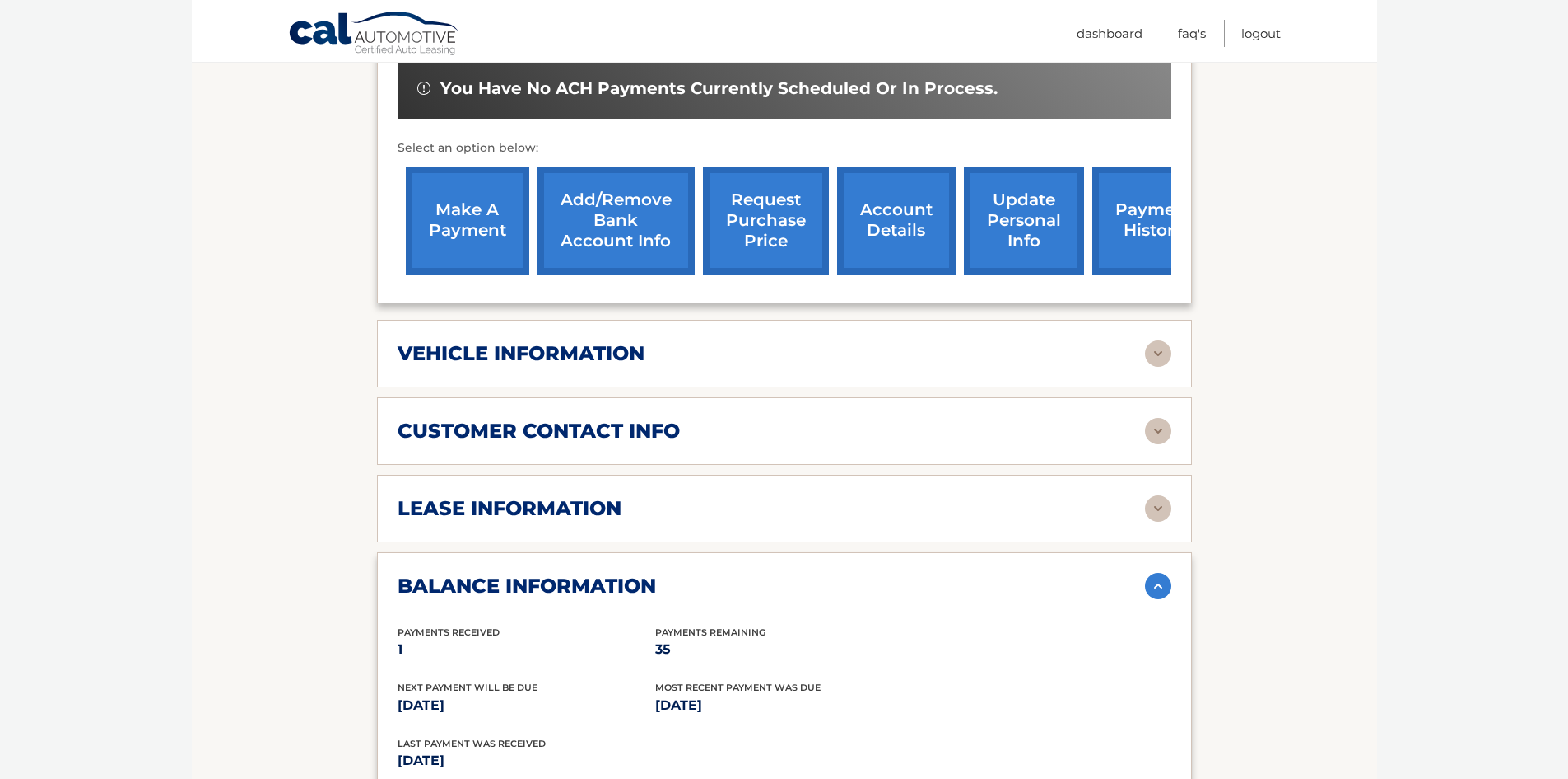
scroll to position [412, 0]
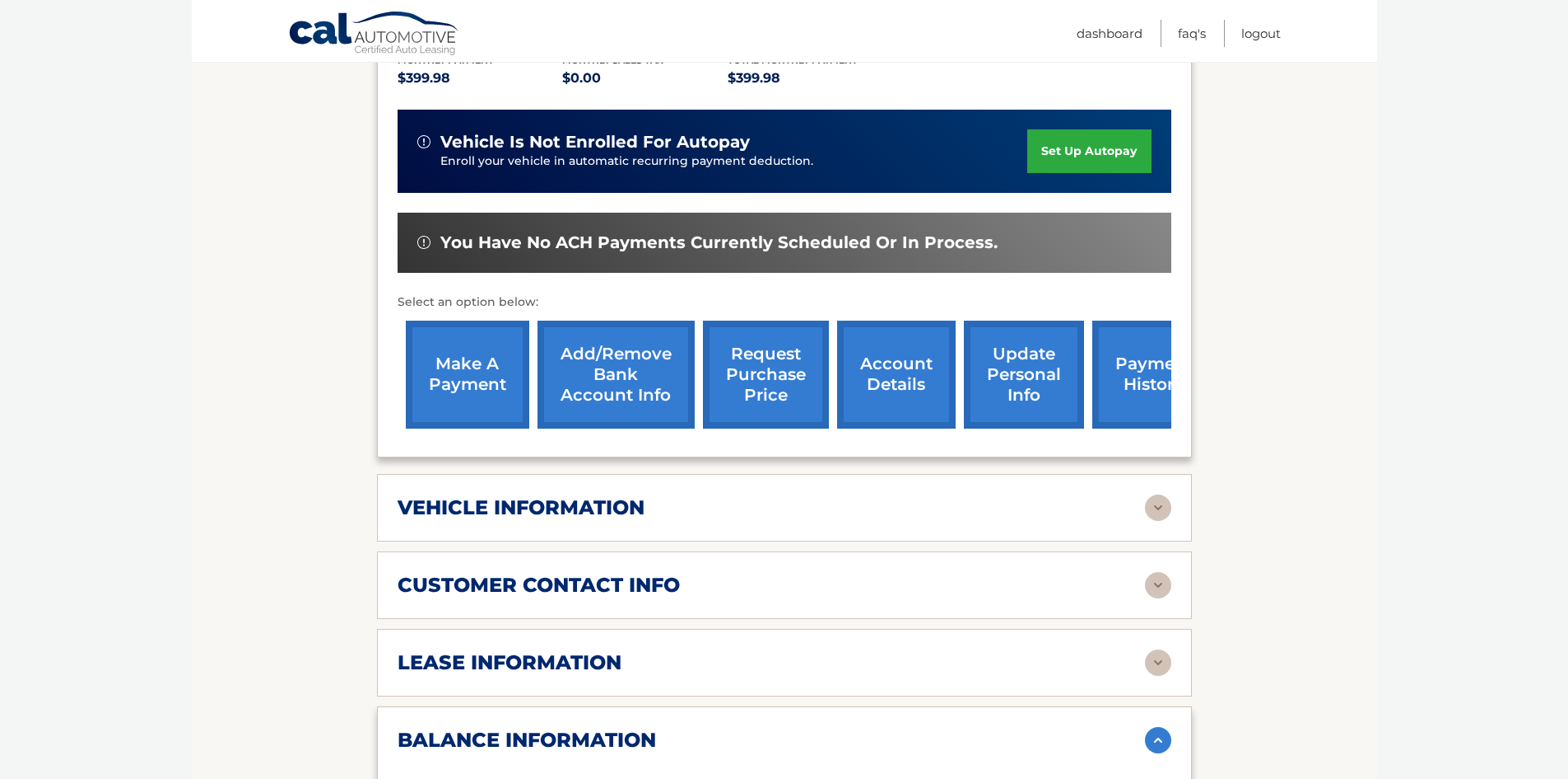
click at [474, 371] on link "make a payment" at bounding box center [467, 374] width 123 height 107
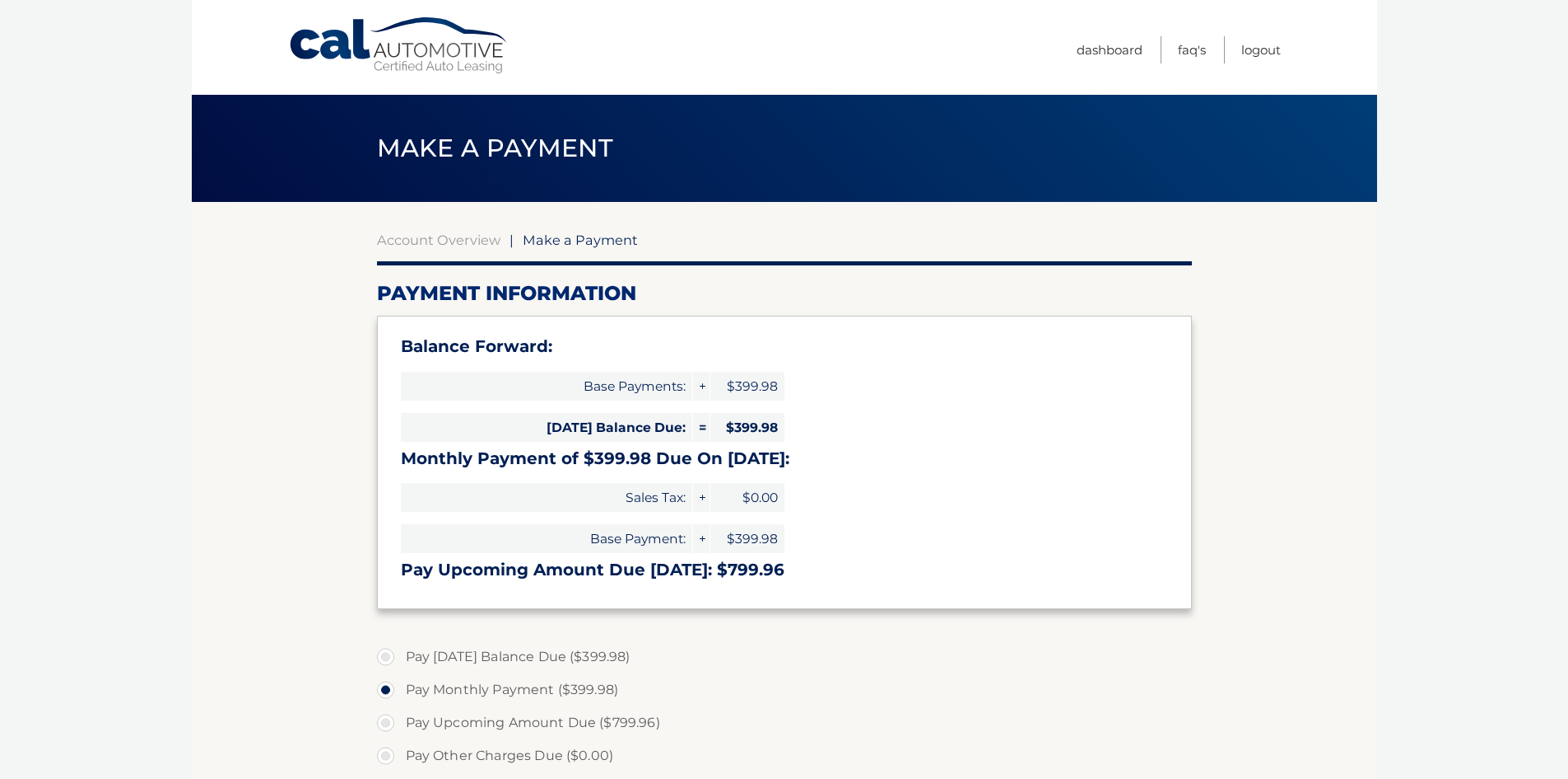
select select "ZDgyYzBkMmQtMTA0Ni00ZmIxLTgyMWYtM2ZiNDVhNGViNmVm"
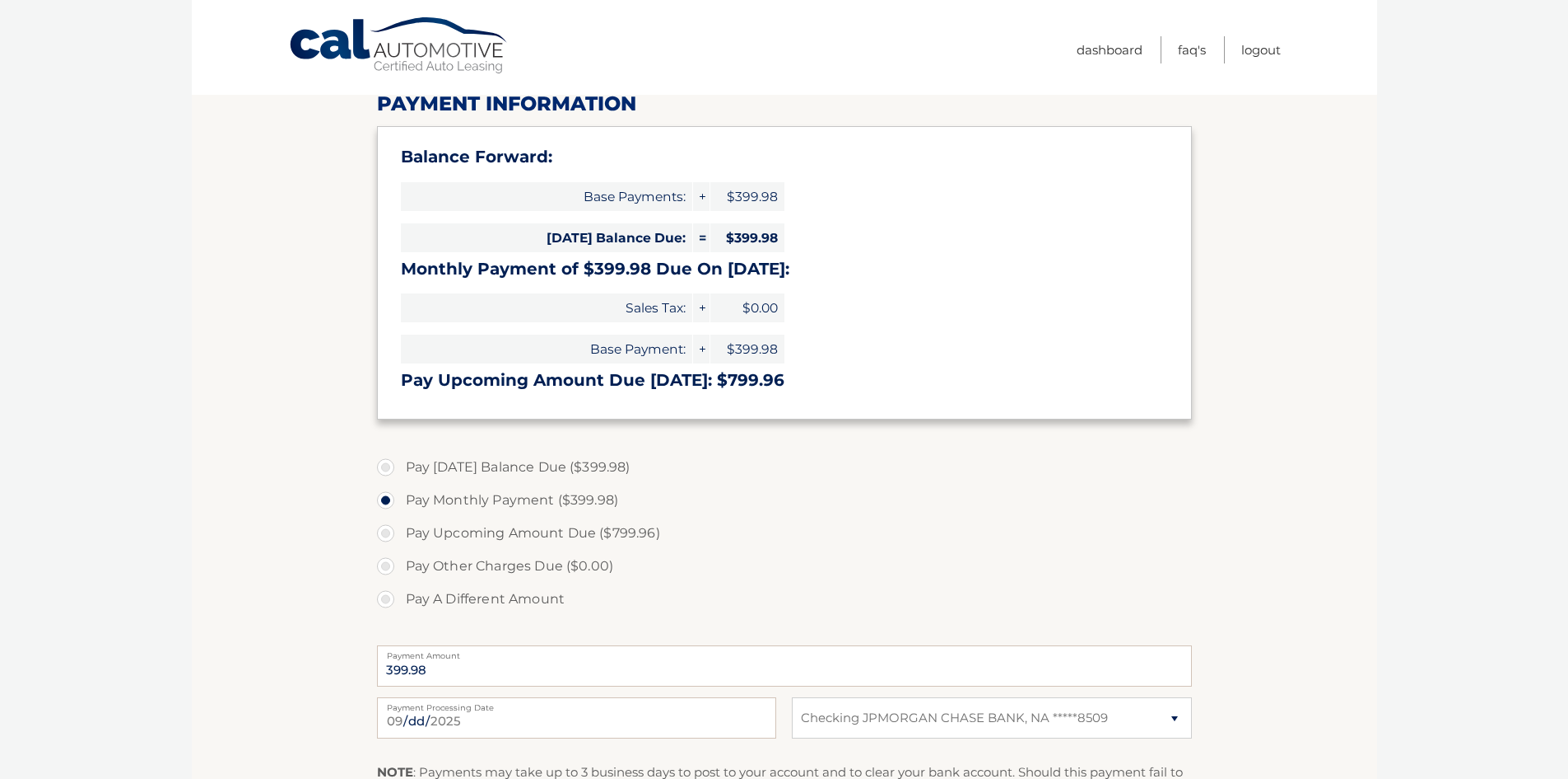
scroll to position [329, 0]
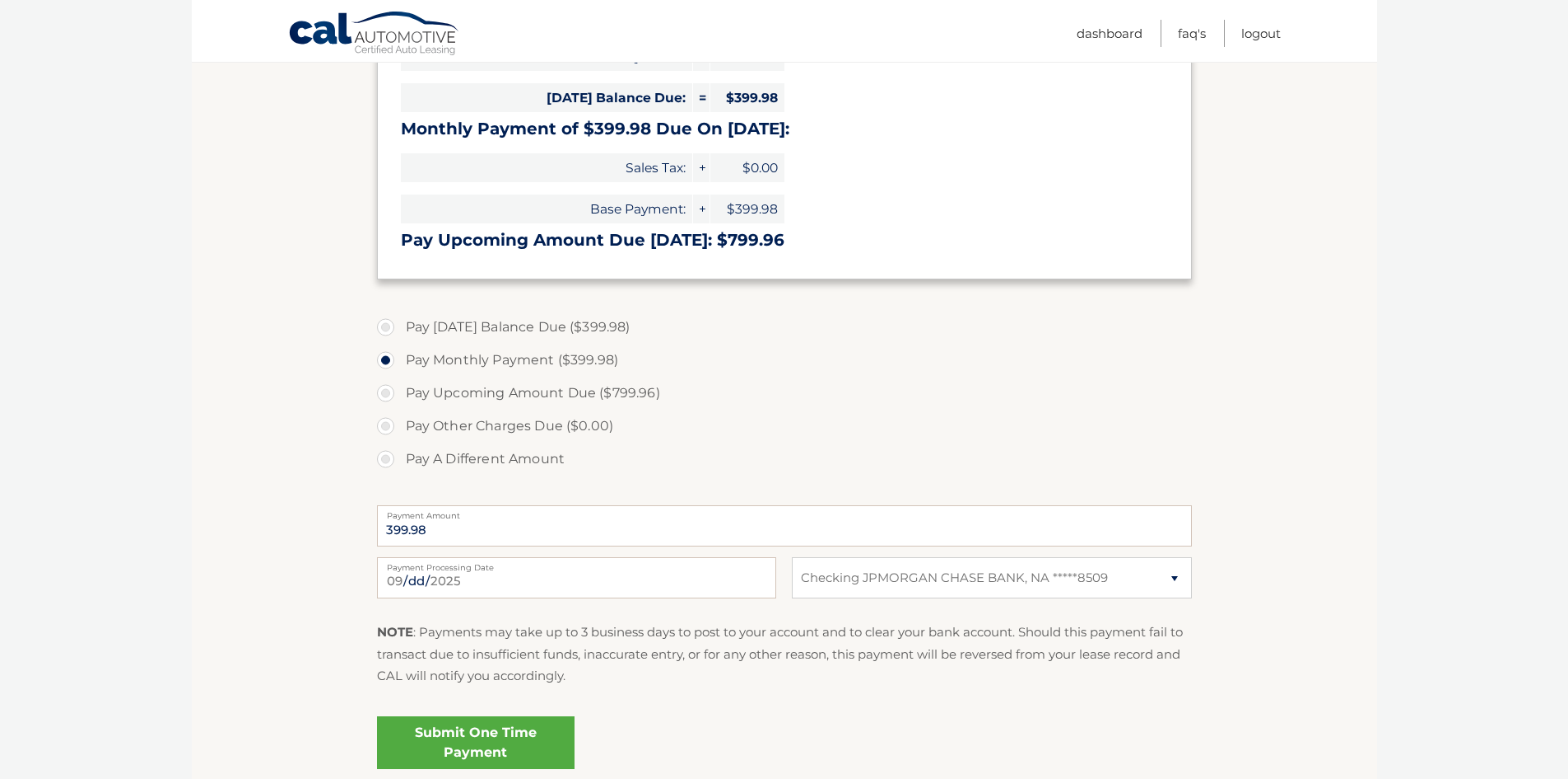
click at [390, 330] on label "Pay Today's Balance Due ($399.98)" at bounding box center [784, 326] width 815 height 33
click at [390, 330] on input "Pay Today's Balance Due ($399.98)" at bounding box center [392, 323] width 17 height 26
radio input "true"
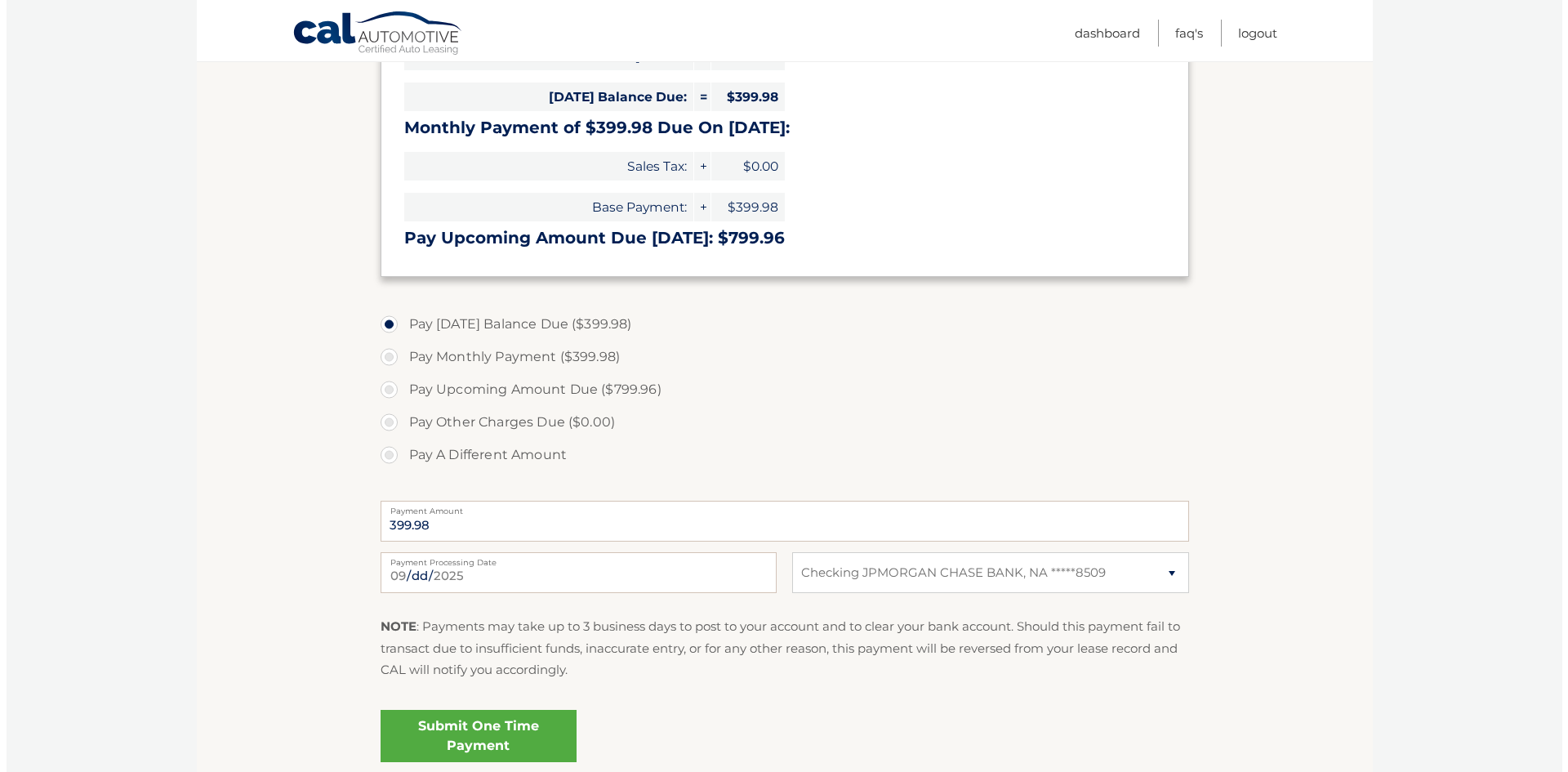
scroll to position [408, 0]
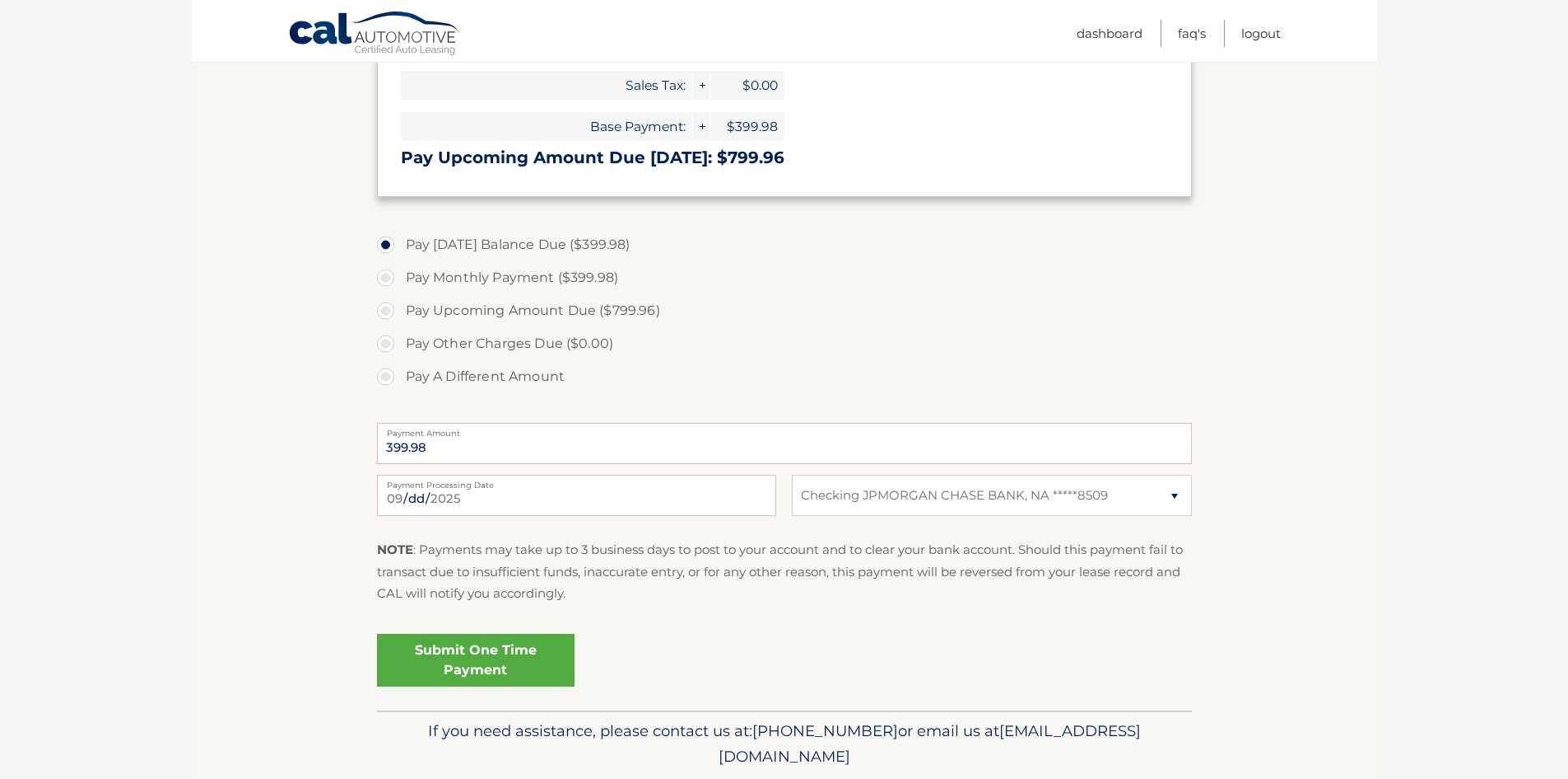
click at [520, 649] on link "Submit One Time Payment" at bounding box center [475, 660] width 198 height 53
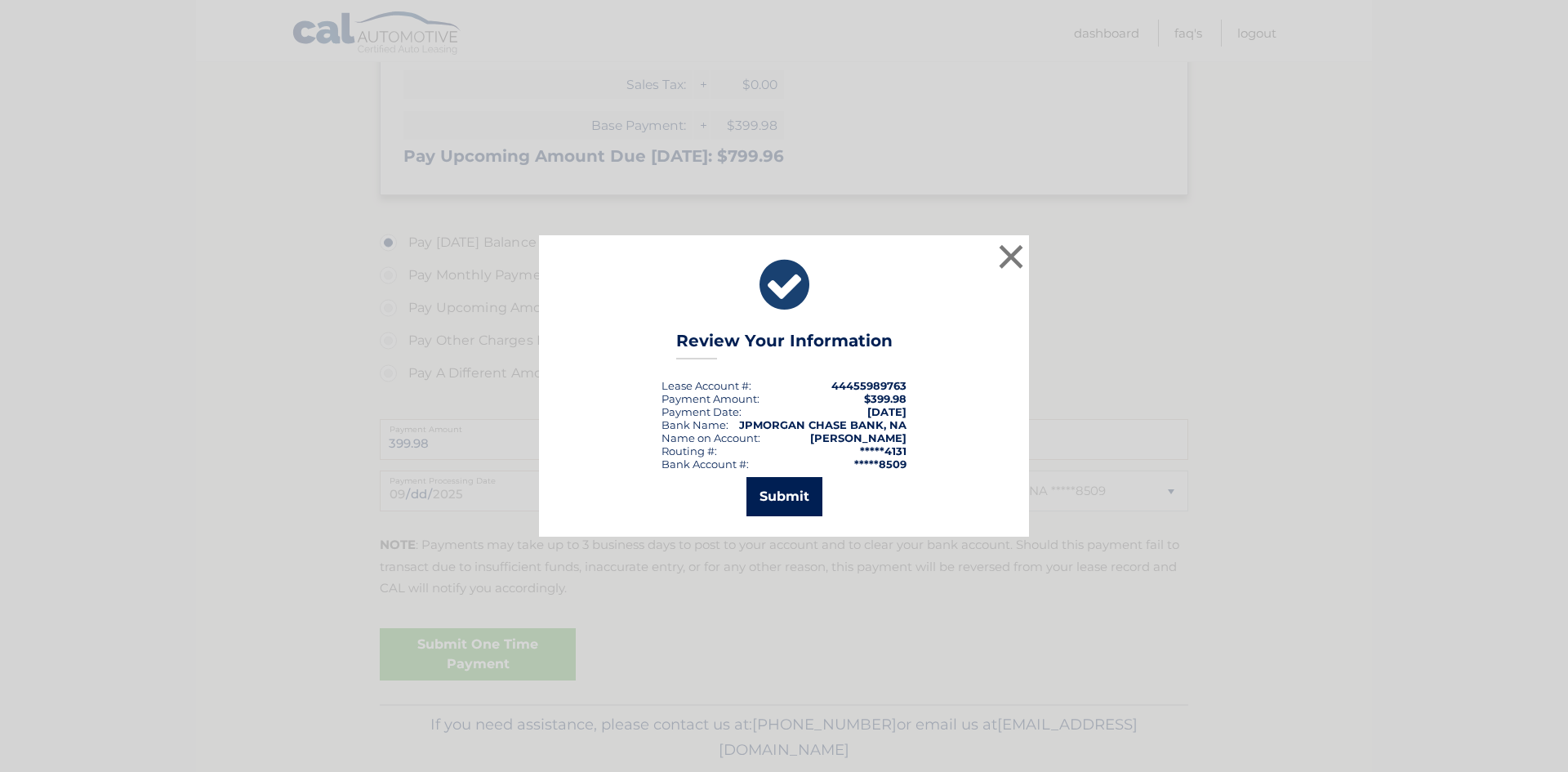
click at [793, 507] on button "Submit" at bounding box center [784, 497] width 76 height 39
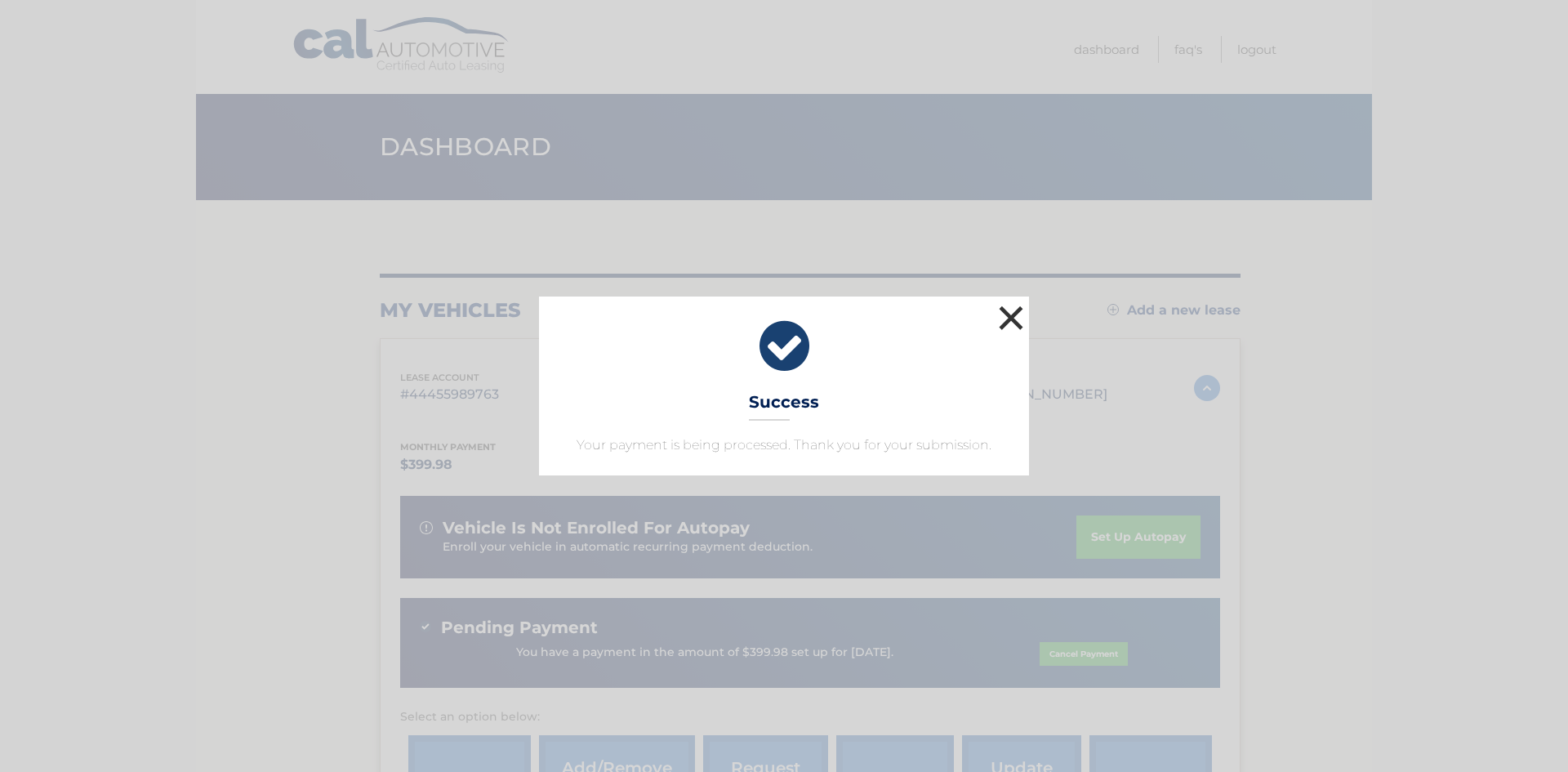
click at [1005, 316] on button "×" at bounding box center [1011, 317] width 33 height 33
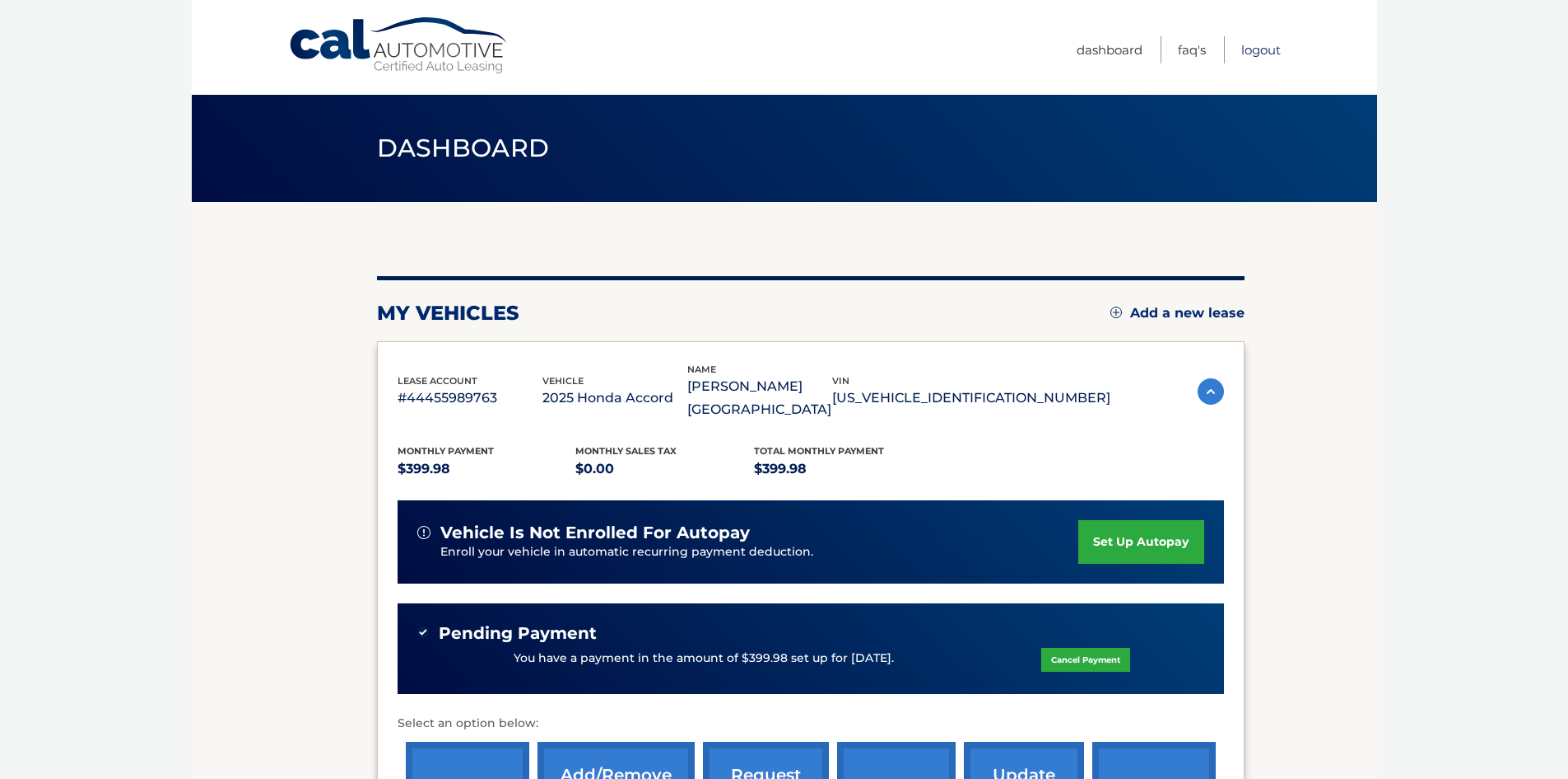
click at [1264, 55] on link "Logout" at bounding box center [1262, 49] width 40 height 27
